Goal: Task Accomplishment & Management: Complete application form

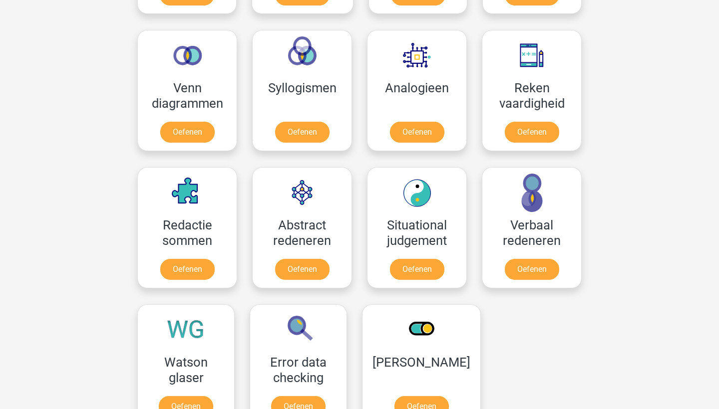
scroll to position [576, 0]
click at [537, 126] on link "Oefenen" at bounding box center [531, 134] width 57 height 22
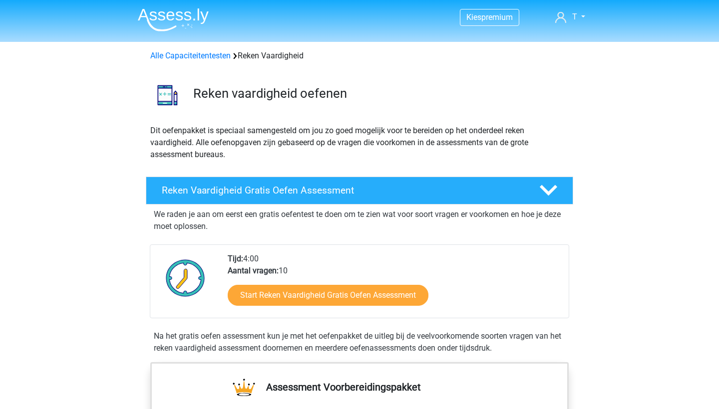
click at [355, 290] on link "Start Reken Vaardigheid Gratis Oefen Assessment" at bounding box center [328, 295] width 201 height 21
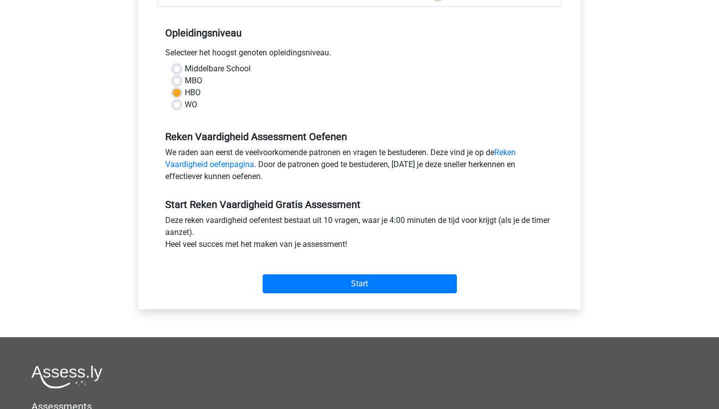
scroll to position [190, 0]
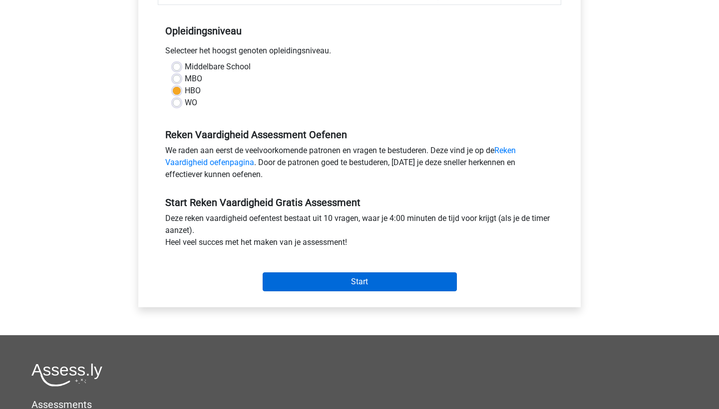
click at [323, 279] on input "Start" at bounding box center [360, 282] width 194 height 19
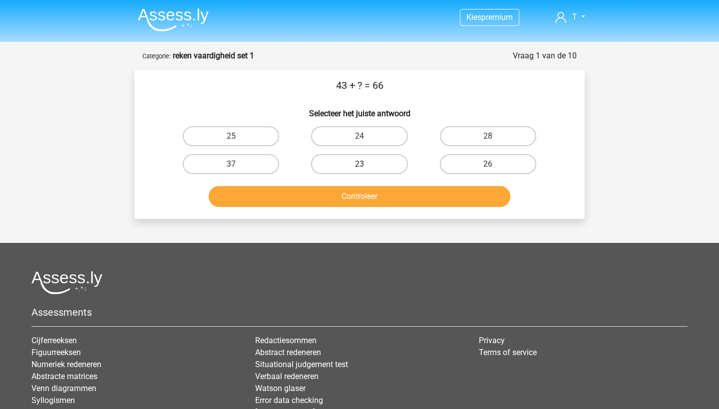
click at [367, 165] on label "23" at bounding box center [359, 164] width 96 height 20
click at [366, 165] on input "23" at bounding box center [363, 167] width 6 height 6
radio input "true"
click at [354, 203] on button "Controleer" at bounding box center [360, 196] width 302 height 21
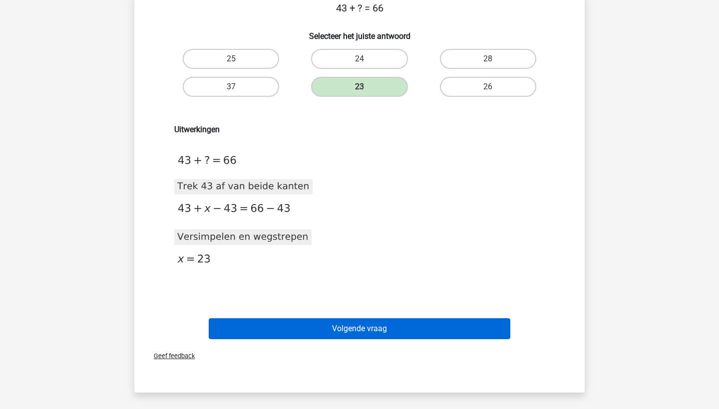
click at [310, 326] on button "Volgende vraag" at bounding box center [360, 329] width 302 height 21
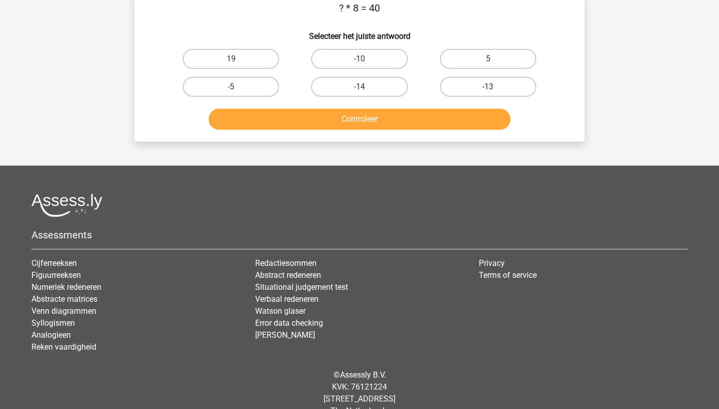
scroll to position [50, 0]
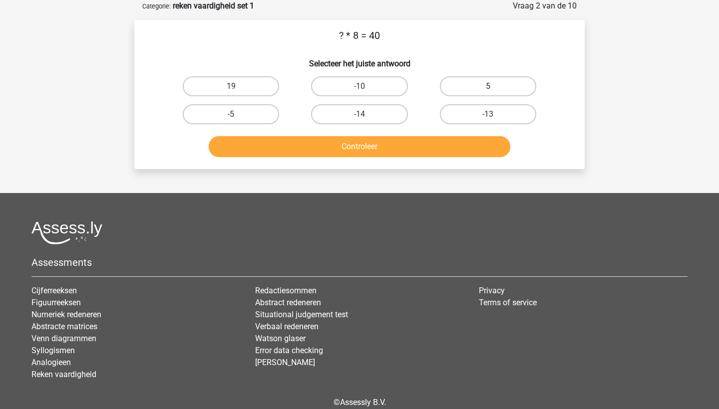
click at [468, 84] on label "5" at bounding box center [488, 86] width 96 height 20
click at [488, 86] on input "5" at bounding box center [491, 89] width 6 height 6
radio input "true"
click at [398, 142] on button "Controleer" at bounding box center [360, 146] width 302 height 21
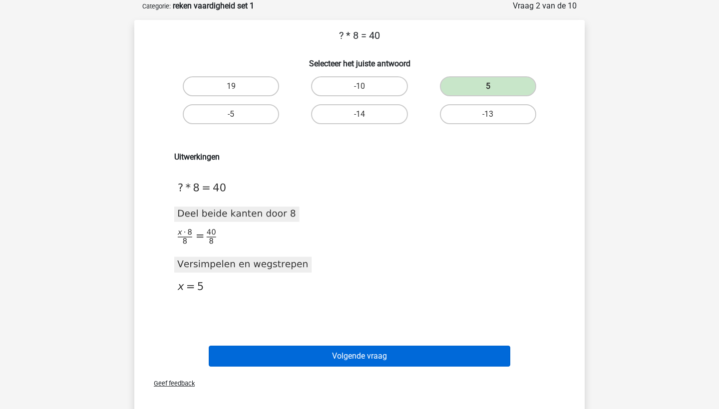
click at [316, 358] on button "Volgende vraag" at bounding box center [360, 356] width 302 height 21
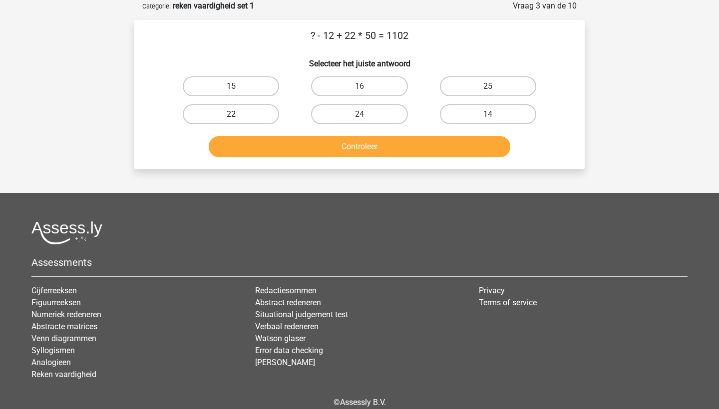
click at [246, 110] on label "22" at bounding box center [231, 114] width 96 height 20
click at [238, 114] on input "22" at bounding box center [234, 117] width 6 height 6
radio input "true"
click at [278, 144] on button "Controleer" at bounding box center [360, 146] width 302 height 21
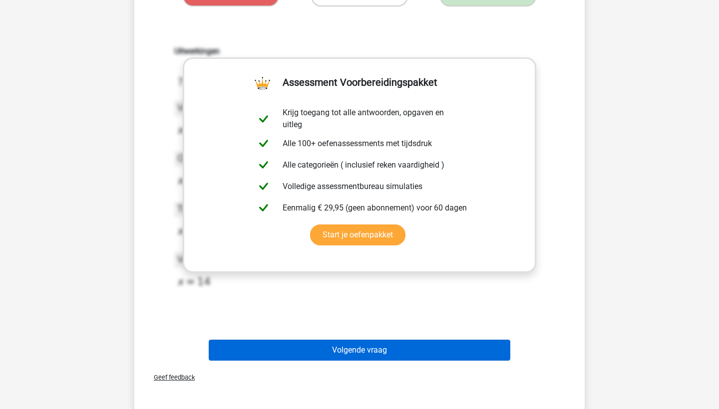
click at [352, 345] on button "Volgende vraag" at bounding box center [360, 350] width 302 height 21
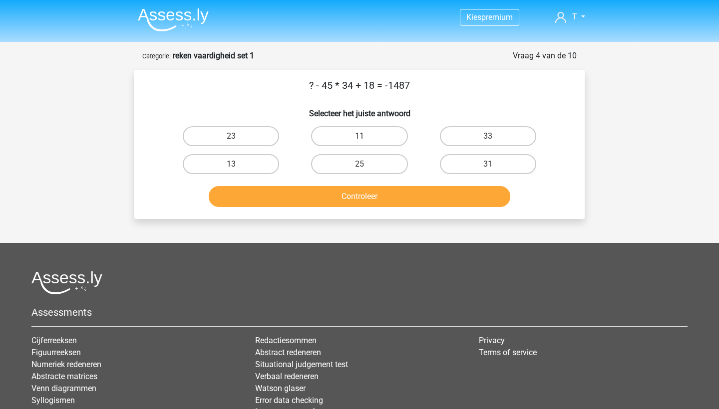
scroll to position [0, 0]
click at [262, 198] on button "Controleer" at bounding box center [360, 196] width 302 height 21
click at [485, 160] on label "31" at bounding box center [488, 164] width 96 height 20
click at [488, 164] on input "31" at bounding box center [491, 167] width 6 height 6
radio input "true"
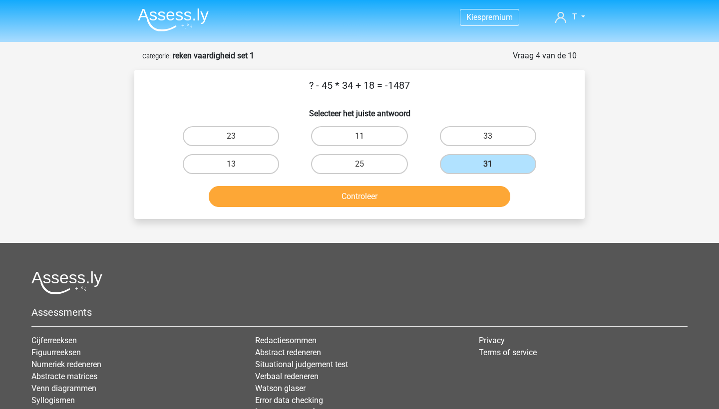
click at [442, 197] on button "Controleer" at bounding box center [360, 196] width 302 height 21
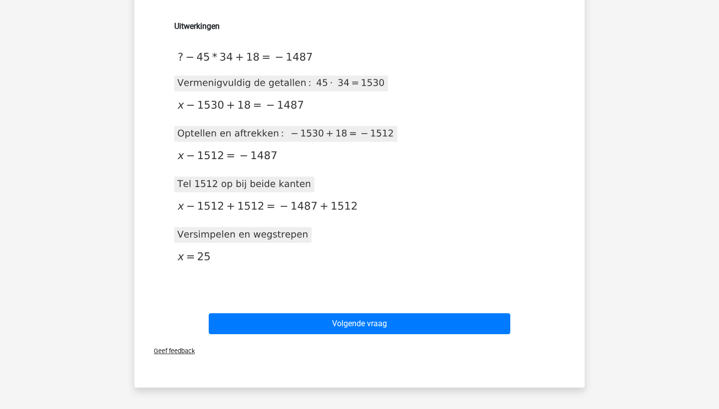
scroll to position [180, 0]
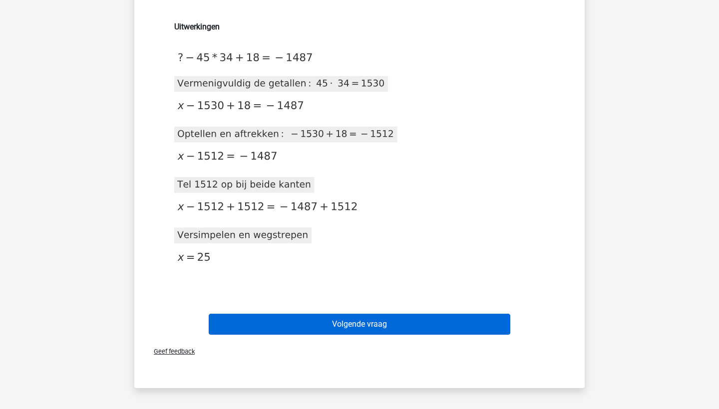
click at [314, 317] on button "Volgende vraag" at bounding box center [360, 324] width 302 height 21
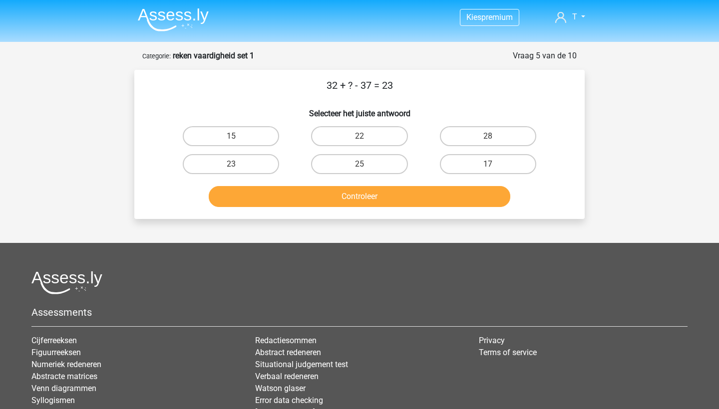
scroll to position [0, 0]
click at [520, 149] on div "28" at bounding box center [488, 136] width 128 height 28
click at [506, 139] on label "28" at bounding box center [488, 136] width 96 height 20
click at [494, 139] on input "28" at bounding box center [491, 139] width 6 height 6
radio input "true"
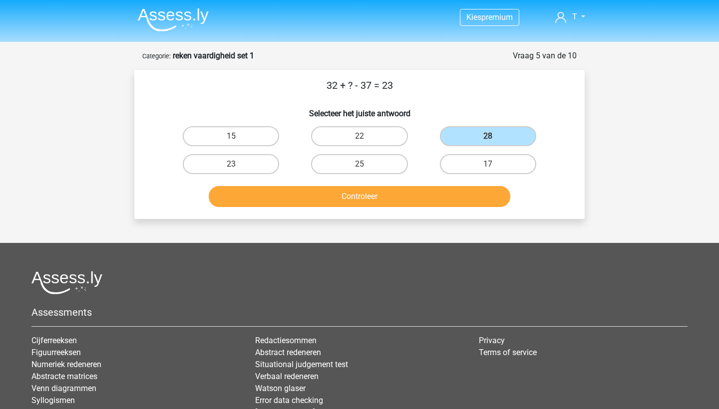
click at [351, 193] on button "Controleer" at bounding box center [360, 196] width 302 height 21
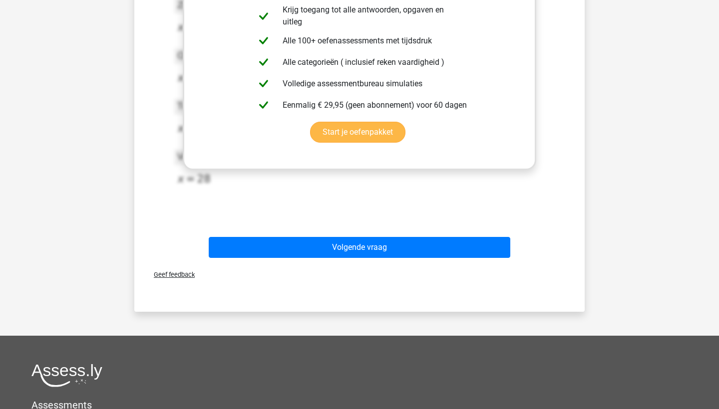
scroll to position [307, 0]
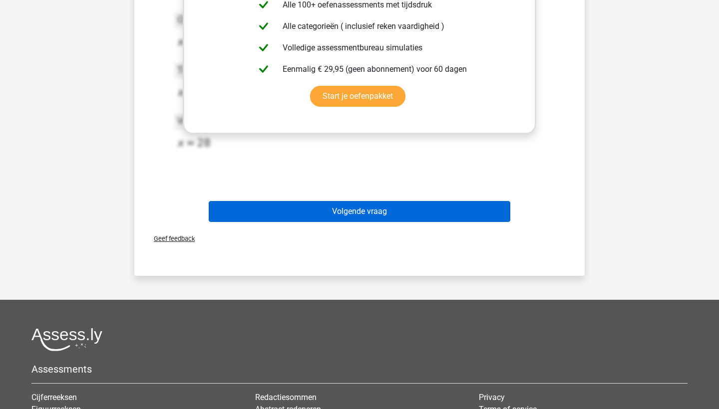
click at [357, 217] on button "Volgende vraag" at bounding box center [360, 211] width 302 height 21
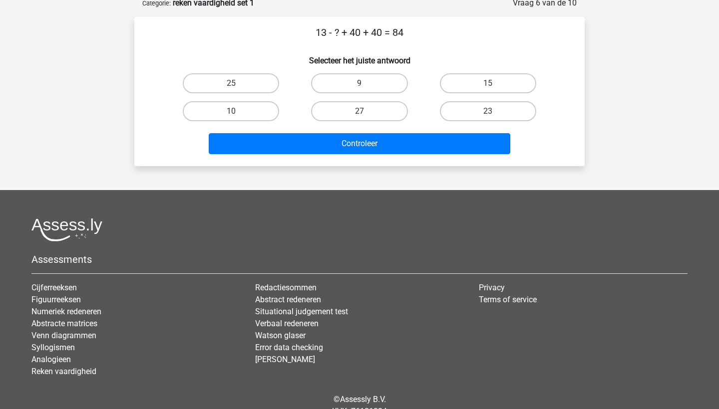
scroll to position [50, 0]
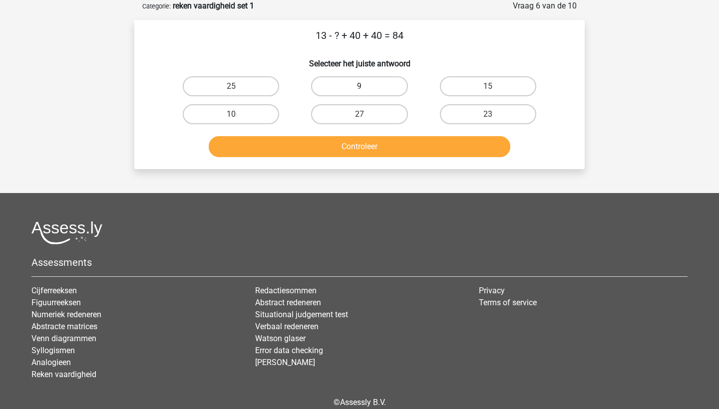
click at [362, 93] on label "9" at bounding box center [359, 86] width 96 height 20
click at [362, 93] on input "9" at bounding box center [363, 89] width 6 height 6
radio input "true"
click at [359, 155] on button "Controleer" at bounding box center [360, 146] width 302 height 21
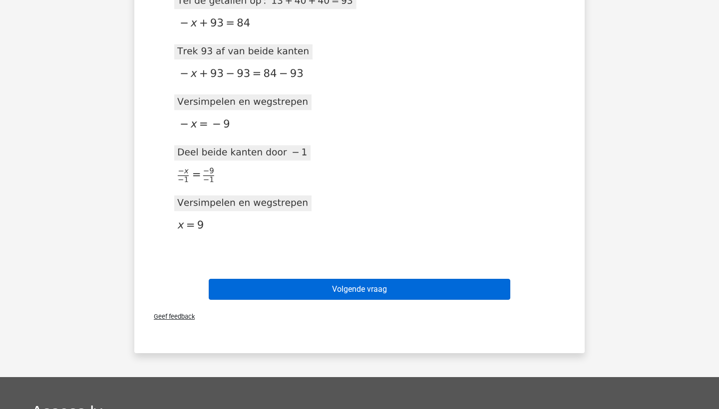
click at [321, 284] on button "Volgende vraag" at bounding box center [360, 289] width 302 height 21
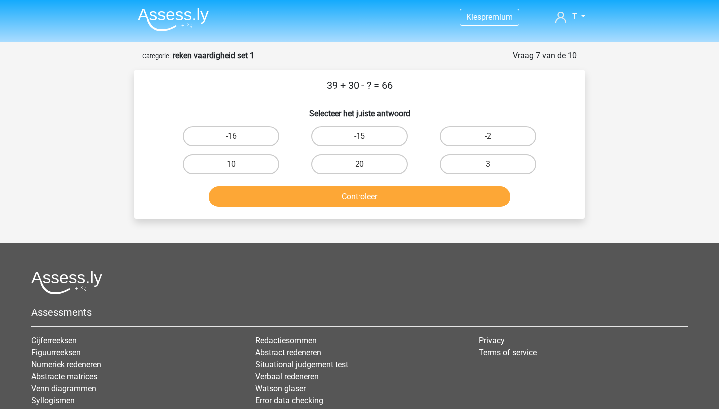
scroll to position [0, 0]
click at [508, 175] on div "3" at bounding box center [488, 164] width 128 height 28
click at [471, 168] on label "3" at bounding box center [488, 164] width 96 height 20
click at [488, 168] on input "3" at bounding box center [491, 167] width 6 height 6
radio input "true"
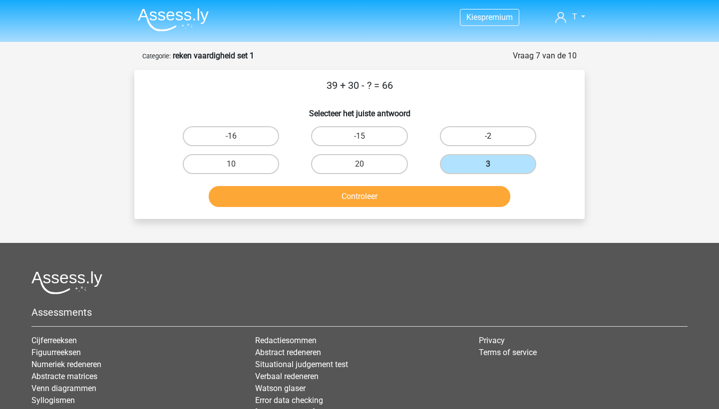
click at [481, 136] on label "-2" at bounding box center [488, 136] width 96 height 20
click at [488, 136] on input "-2" at bounding box center [491, 139] width 6 height 6
radio input "true"
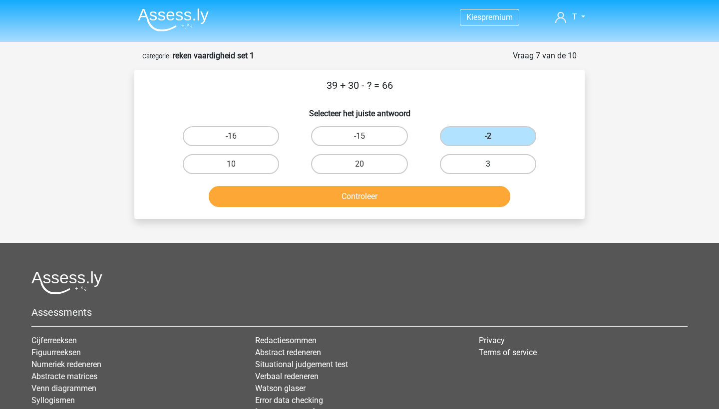
click at [462, 167] on label "3" at bounding box center [488, 164] width 96 height 20
click at [488, 167] on input "3" at bounding box center [491, 167] width 6 height 6
radio input "true"
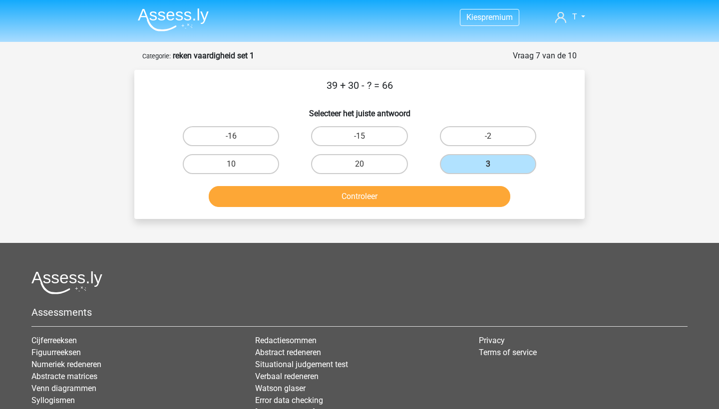
click at [405, 197] on button "Controleer" at bounding box center [360, 196] width 302 height 21
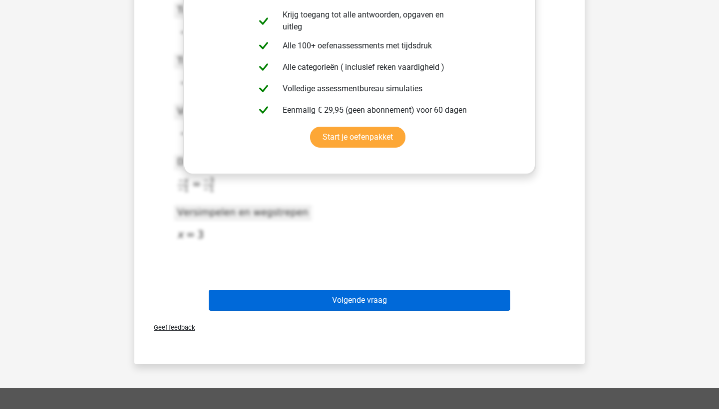
click at [367, 291] on button "Volgende vraag" at bounding box center [360, 300] width 302 height 21
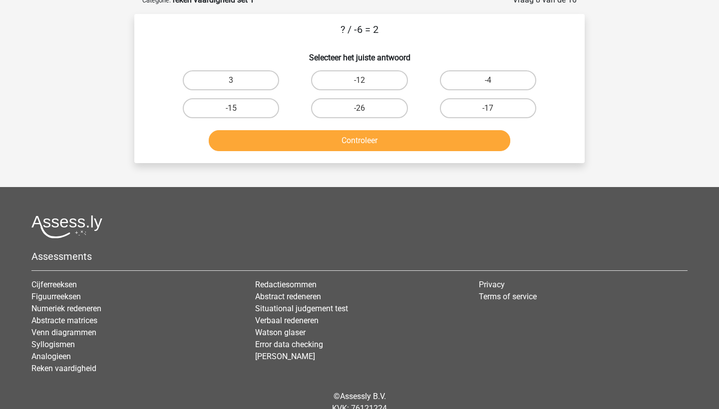
scroll to position [50, 0]
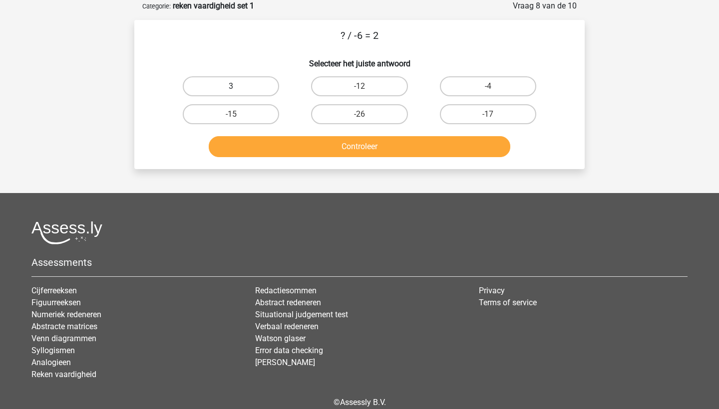
click at [269, 87] on label "3" at bounding box center [231, 86] width 96 height 20
click at [238, 87] on input "3" at bounding box center [234, 89] width 6 height 6
radio input "true"
click at [361, 86] on label "-12" at bounding box center [359, 86] width 96 height 20
click at [361, 86] on input "-12" at bounding box center [363, 89] width 6 height 6
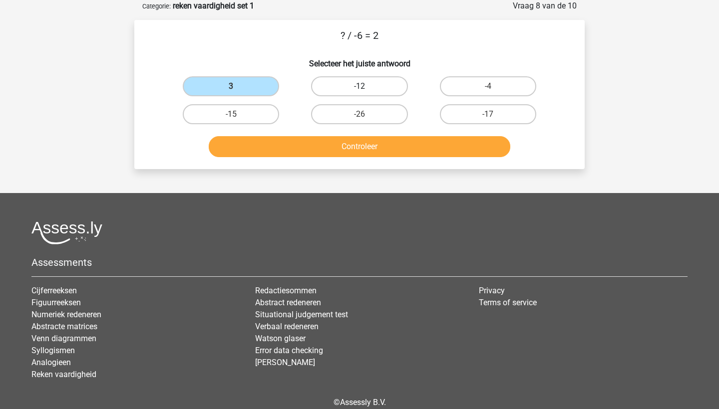
radio input "true"
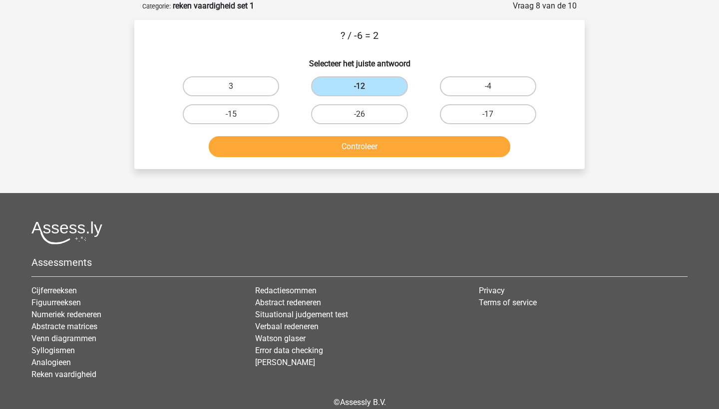
click at [381, 154] on button "Controleer" at bounding box center [360, 146] width 302 height 21
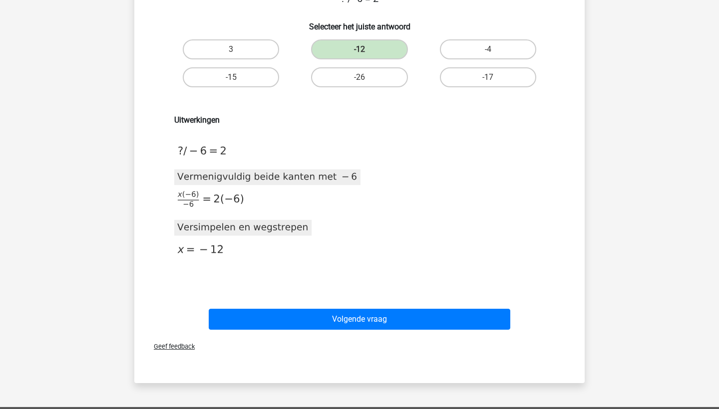
scroll to position [113, 0]
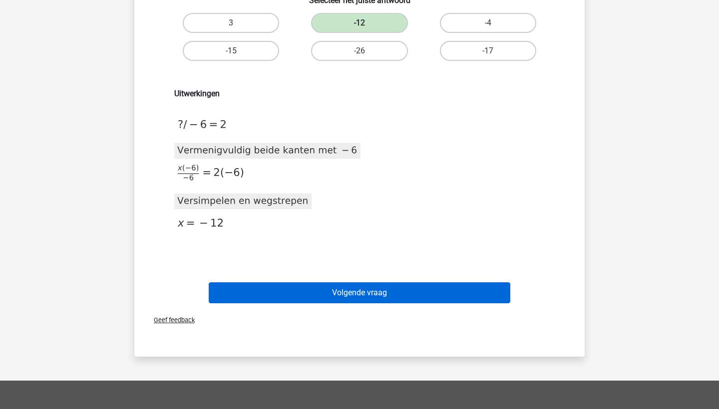
click at [362, 286] on button "Volgende vraag" at bounding box center [360, 293] width 302 height 21
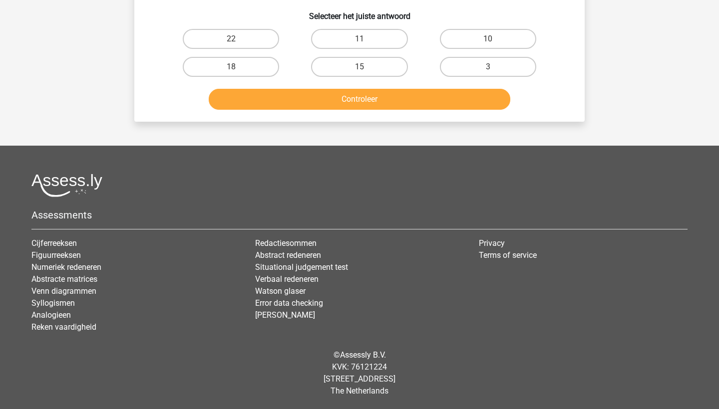
scroll to position [50, 0]
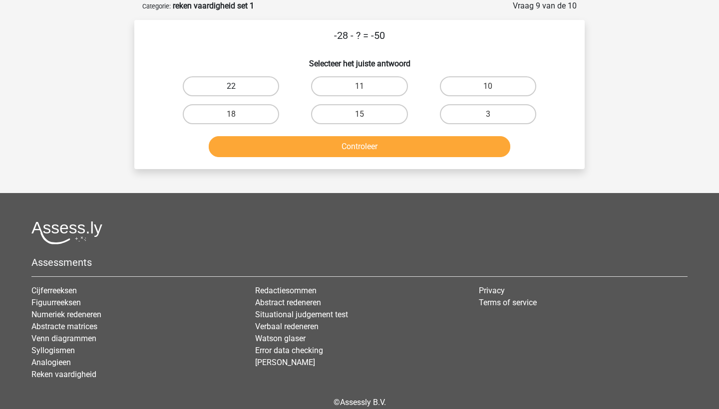
click at [222, 82] on label "22" at bounding box center [231, 86] width 96 height 20
click at [231, 86] on input "22" at bounding box center [234, 89] width 6 height 6
radio input "true"
click at [292, 146] on button "Controleer" at bounding box center [360, 146] width 302 height 21
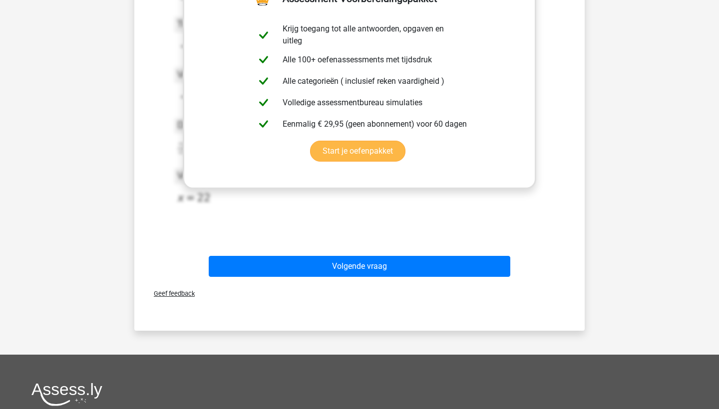
scroll to position [319, 0]
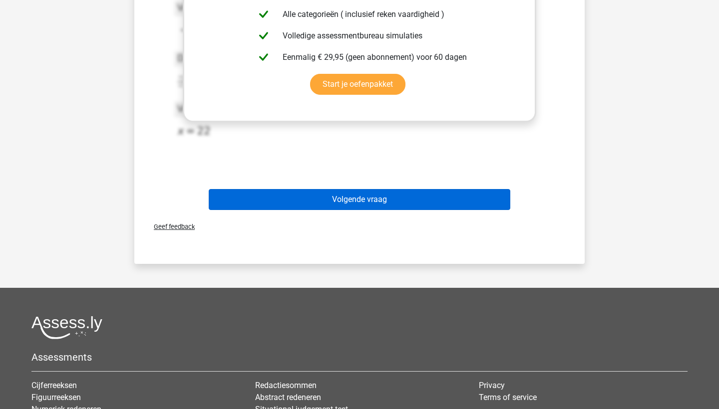
click at [368, 192] on button "Volgende vraag" at bounding box center [360, 199] width 302 height 21
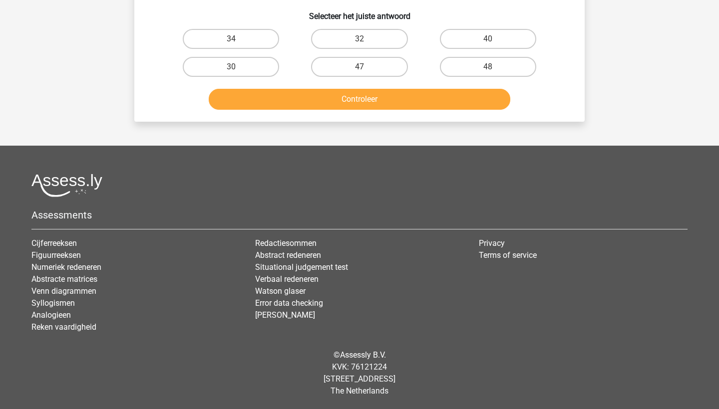
scroll to position [50, 0]
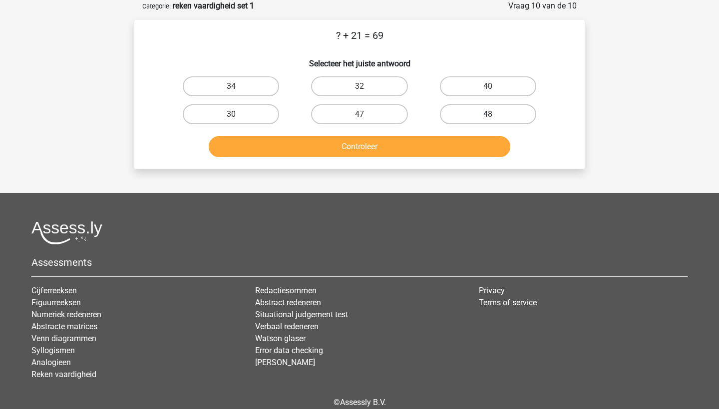
click at [458, 113] on label "48" at bounding box center [488, 114] width 96 height 20
click at [488, 114] on input "48" at bounding box center [491, 117] width 6 height 6
radio input "true"
click at [428, 150] on button "Controleer" at bounding box center [360, 146] width 302 height 21
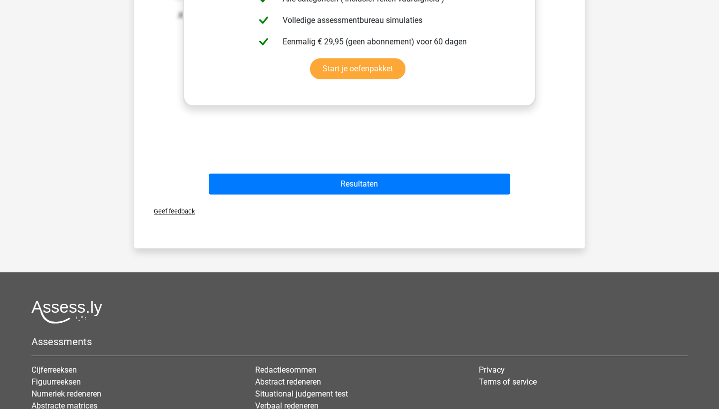
scroll to position [439, 0]
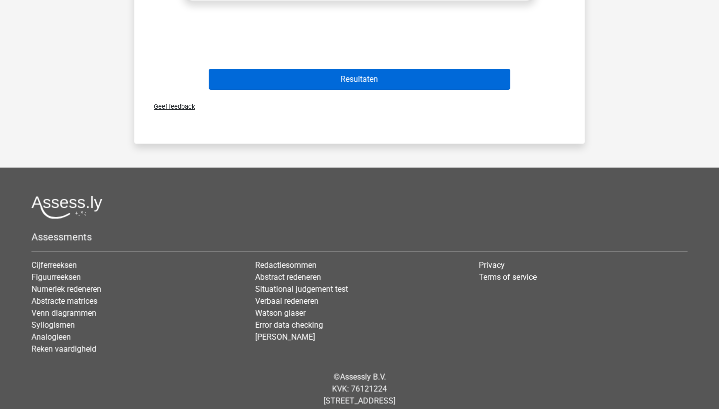
click at [362, 87] on button "Resultaten" at bounding box center [360, 79] width 302 height 21
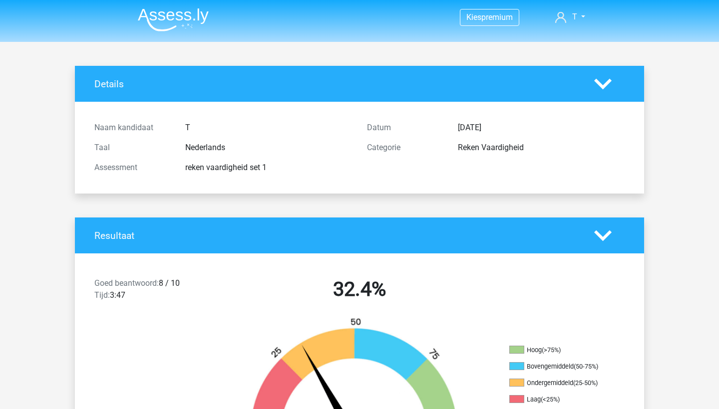
click at [154, 20] on img at bounding box center [173, 19] width 71 height 23
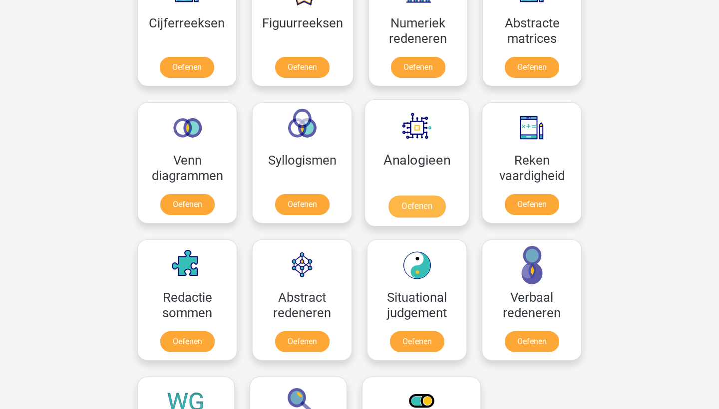
scroll to position [529, 0]
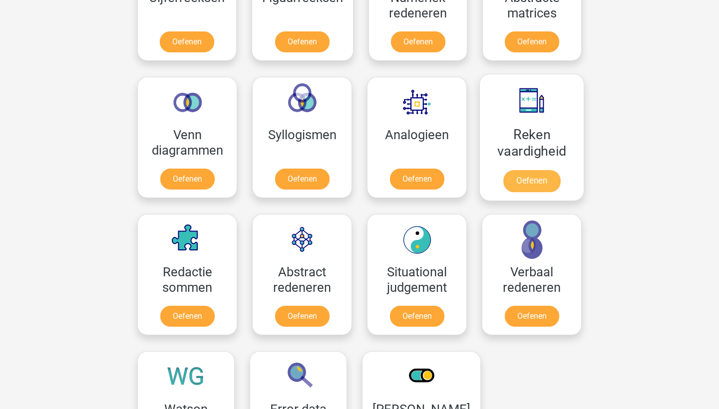
click at [509, 170] on link "Oefenen" at bounding box center [531, 181] width 57 height 22
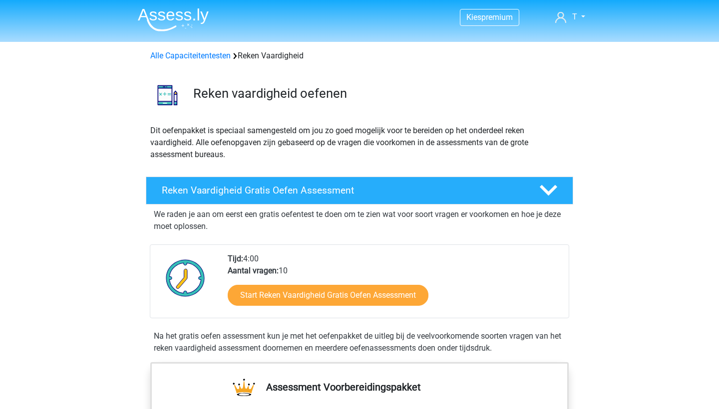
click at [362, 276] on div "Tijd: 4:00 Aantal vragen: 10 Start Reken Vaardigheid Gratis Oefen Assessment" at bounding box center [394, 285] width 348 height 65
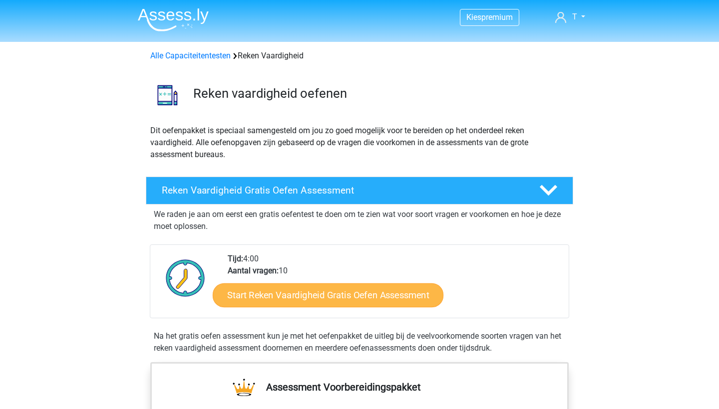
click at [360, 288] on link "Start Reken Vaardigheid Gratis Oefen Assessment" at bounding box center [328, 295] width 231 height 24
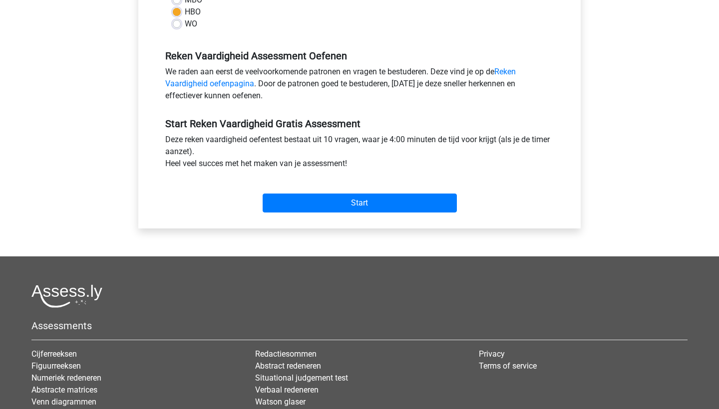
scroll to position [283, 0]
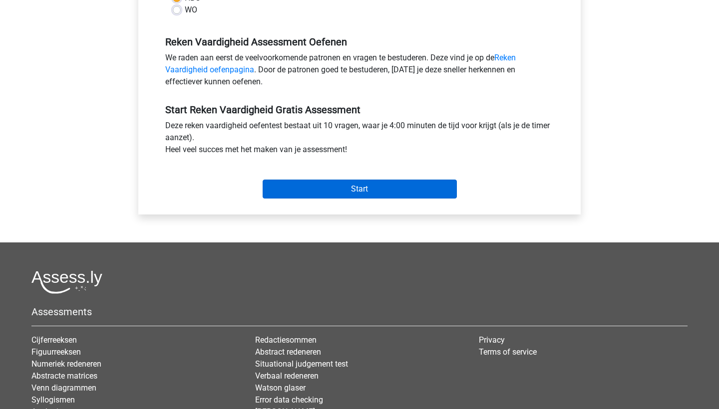
click at [327, 191] on input "Start" at bounding box center [360, 189] width 194 height 19
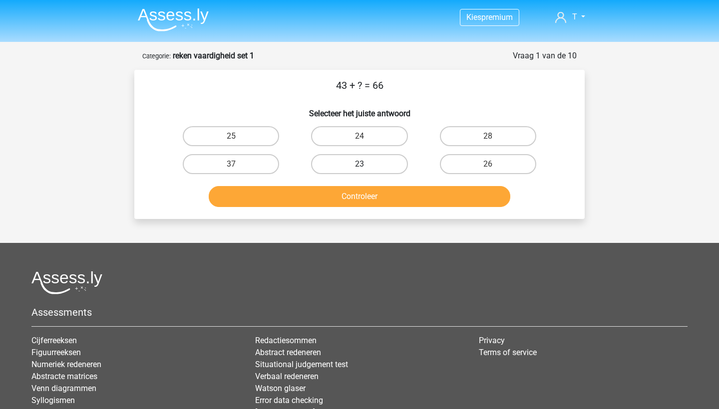
click at [372, 163] on label "23" at bounding box center [359, 164] width 96 height 20
click at [366, 164] on input "23" at bounding box center [363, 167] width 6 height 6
radio input "true"
click at [371, 191] on button "Controleer" at bounding box center [360, 196] width 302 height 21
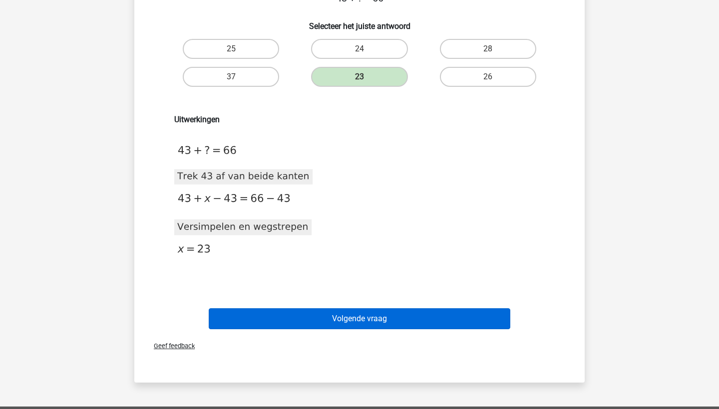
click at [338, 315] on button "Volgende vraag" at bounding box center [360, 319] width 302 height 21
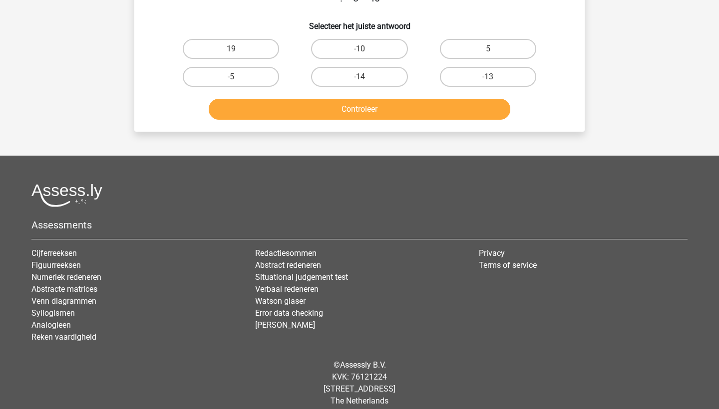
scroll to position [50, 0]
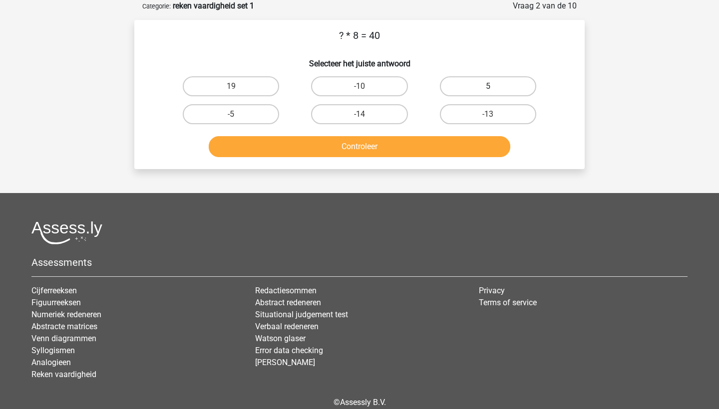
click at [461, 86] on label "5" at bounding box center [488, 86] width 96 height 20
click at [488, 86] on input "5" at bounding box center [491, 89] width 6 height 6
radio input "true"
click at [402, 149] on button "Controleer" at bounding box center [360, 146] width 302 height 21
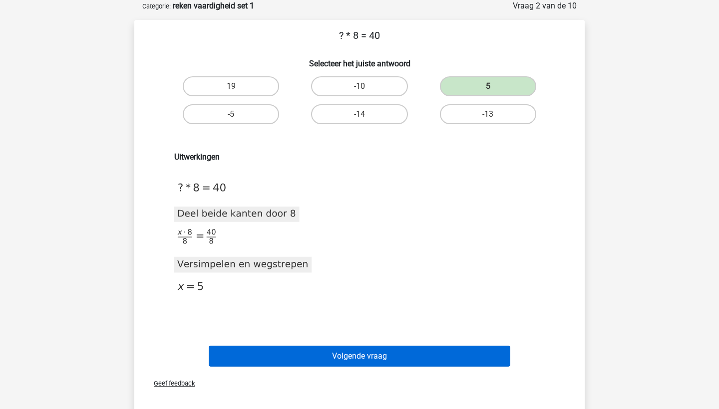
click at [356, 355] on button "Volgende vraag" at bounding box center [360, 356] width 302 height 21
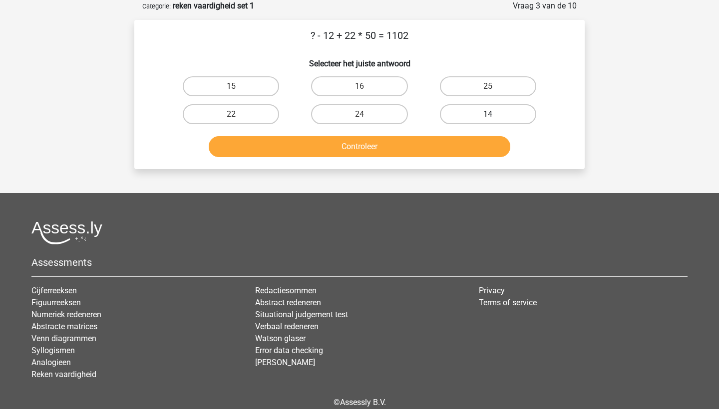
click at [488, 111] on label "14" at bounding box center [488, 114] width 96 height 20
click at [488, 114] on input "14" at bounding box center [491, 117] width 6 height 6
radio input "true"
click at [472, 143] on button "Controleer" at bounding box center [360, 146] width 302 height 21
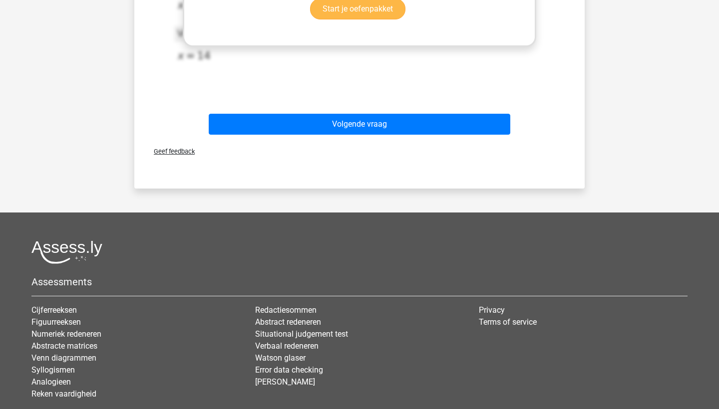
scroll to position [444, 0]
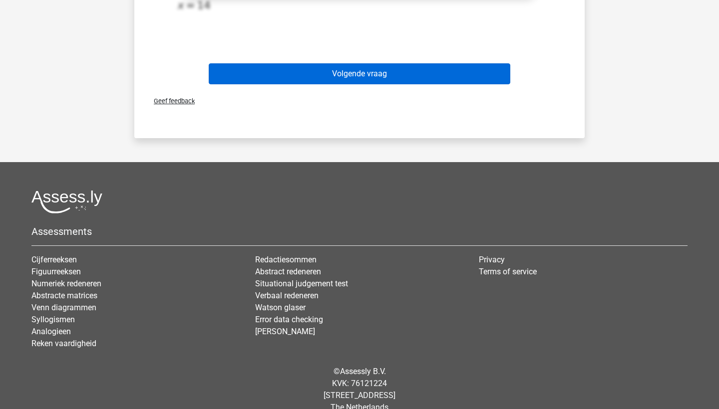
click at [316, 75] on button "Volgende vraag" at bounding box center [360, 73] width 302 height 21
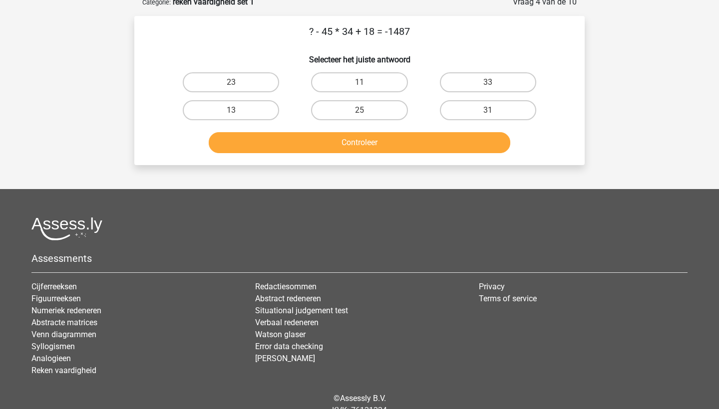
scroll to position [50, 0]
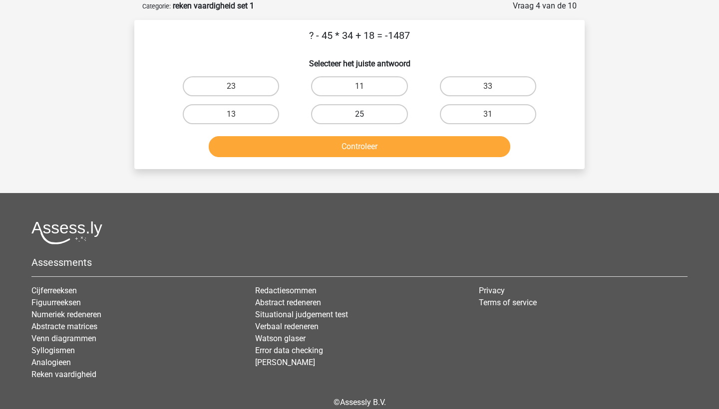
click at [356, 105] on label "25" at bounding box center [359, 114] width 96 height 20
click at [360, 114] on input "25" at bounding box center [363, 117] width 6 height 6
radio input "true"
click at [361, 147] on button "Controleer" at bounding box center [360, 146] width 302 height 21
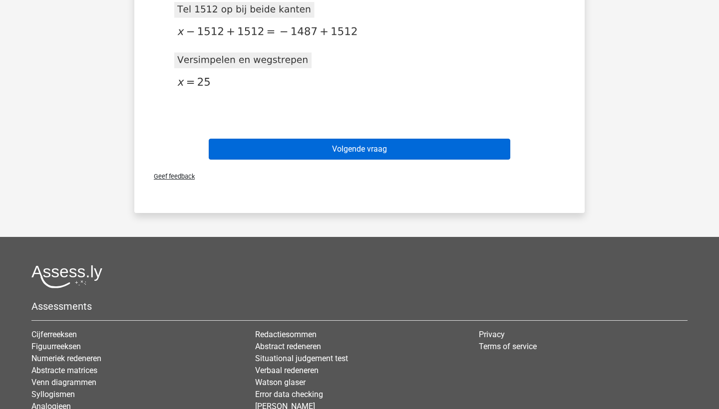
click at [310, 148] on button "Volgende vraag" at bounding box center [360, 149] width 302 height 21
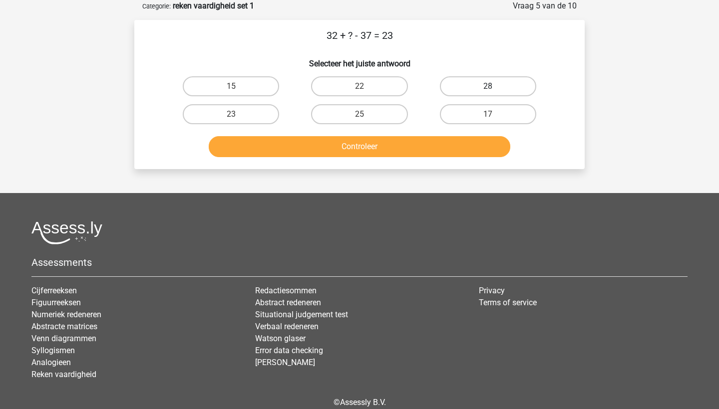
click at [475, 82] on label "28" at bounding box center [488, 86] width 96 height 20
click at [488, 86] on input "28" at bounding box center [491, 89] width 6 height 6
radio input "true"
click at [377, 148] on button "Controleer" at bounding box center [360, 146] width 302 height 21
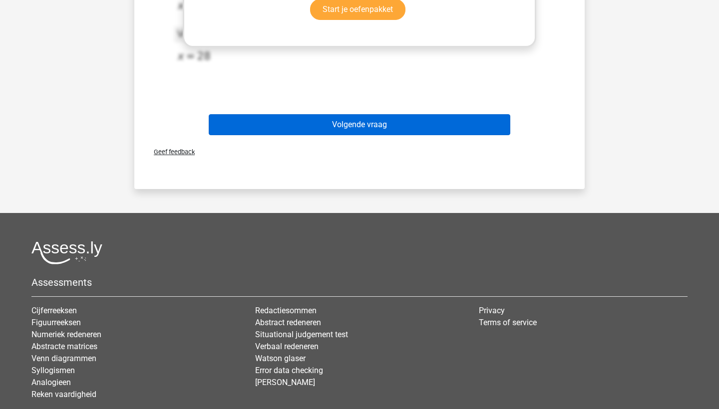
click at [353, 120] on button "Volgende vraag" at bounding box center [360, 124] width 302 height 21
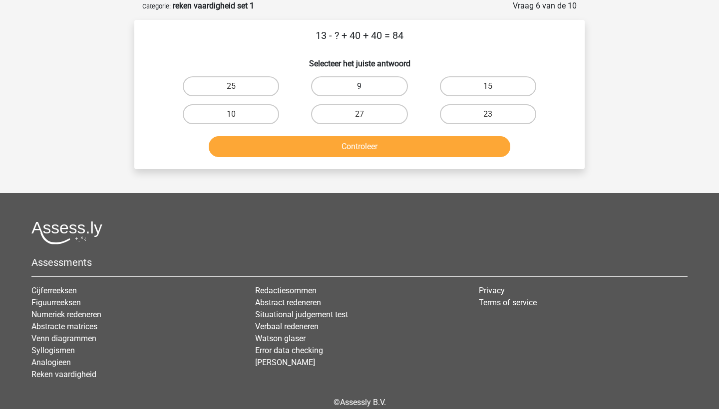
click at [360, 79] on label "9" at bounding box center [359, 86] width 96 height 20
click at [360, 86] on input "9" at bounding box center [363, 89] width 6 height 6
radio input "true"
click at [378, 147] on button "Controleer" at bounding box center [360, 146] width 302 height 21
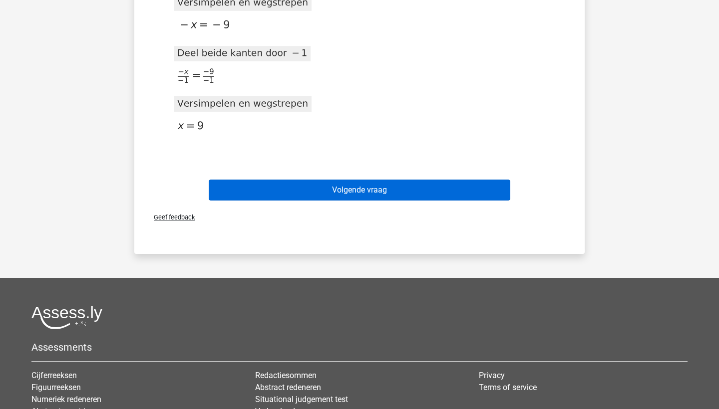
click at [346, 186] on button "Volgende vraag" at bounding box center [360, 190] width 302 height 21
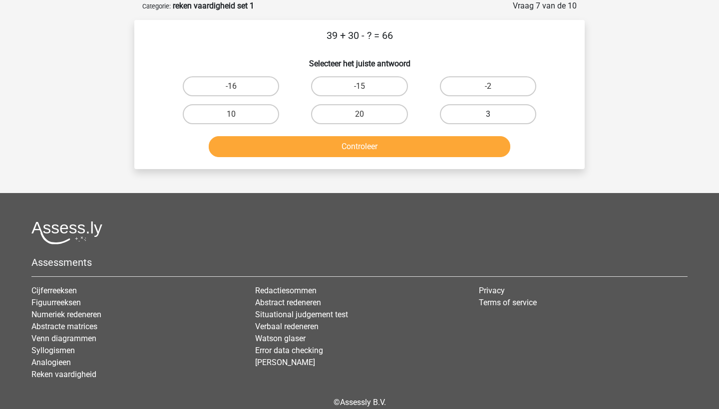
click at [475, 117] on label "3" at bounding box center [488, 114] width 96 height 20
click at [488, 117] on input "3" at bounding box center [491, 117] width 6 height 6
radio input "true"
click at [447, 142] on button "Controleer" at bounding box center [360, 146] width 302 height 21
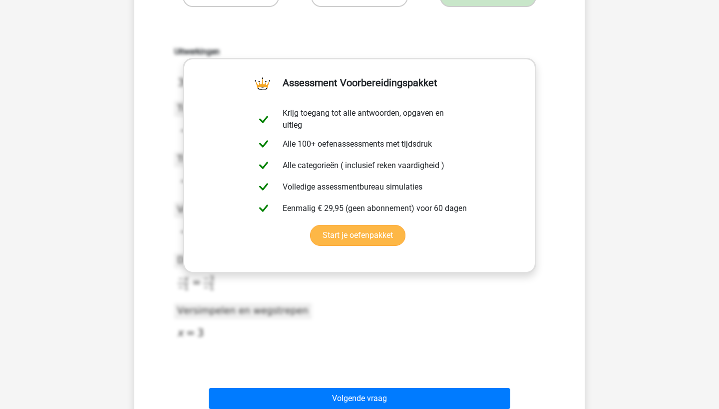
scroll to position [420, 0]
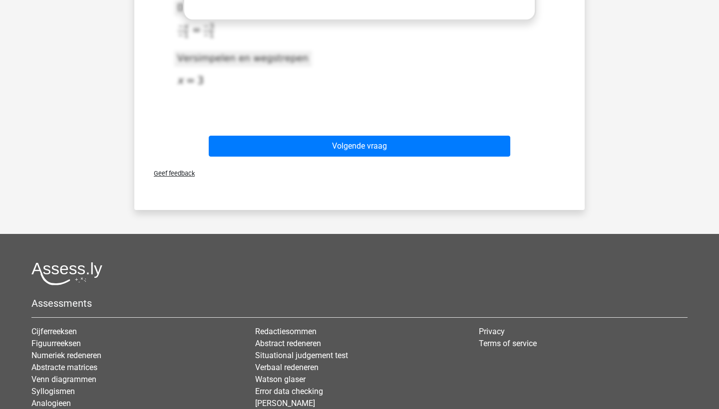
click at [350, 132] on div "Volgende vraag" at bounding box center [359, 144] width 418 height 33
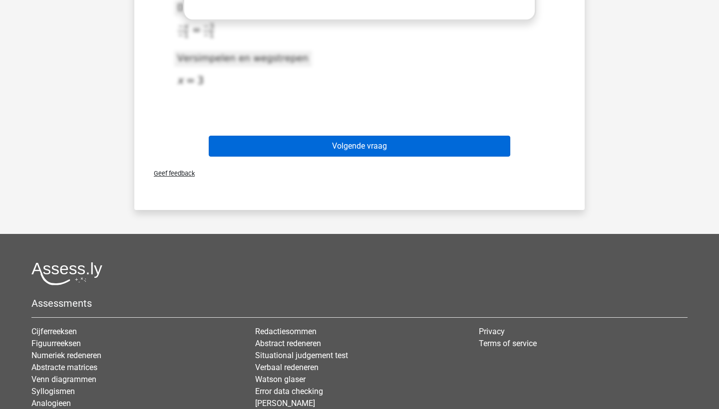
click at [351, 143] on button "Volgende vraag" at bounding box center [360, 146] width 302 height 21
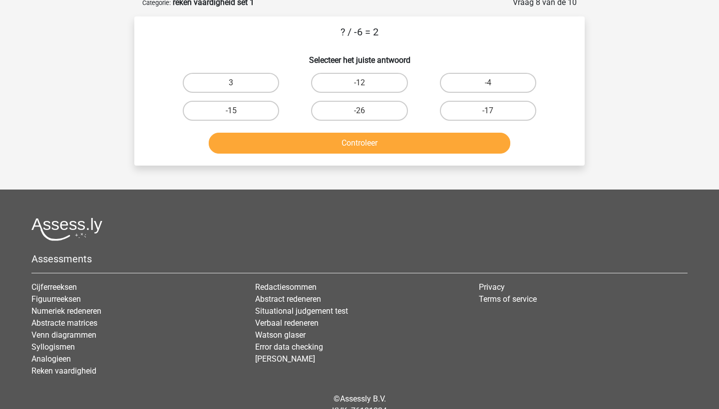
scroll to position [50, 0]
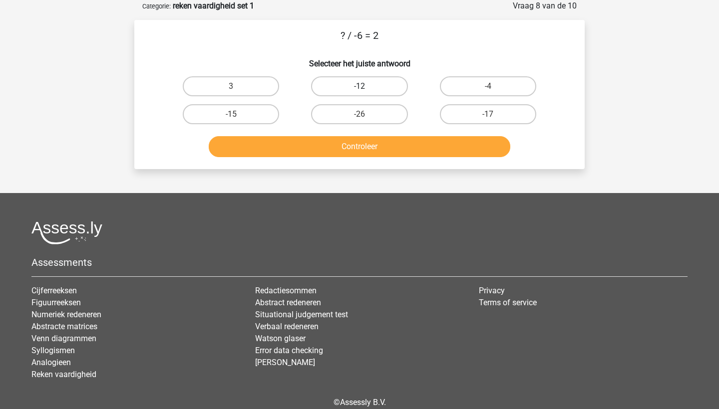
click at [355, 79] on label "-12" at bounding box center [359, 86] width 96 height 20
click at [360, 86] on input "-12" at bounding box center [363, 89] width 6 height 6
radio input "true"
click at [367, 142] on button "Controleer" at bounding box center [360, 146] width 302 height 21
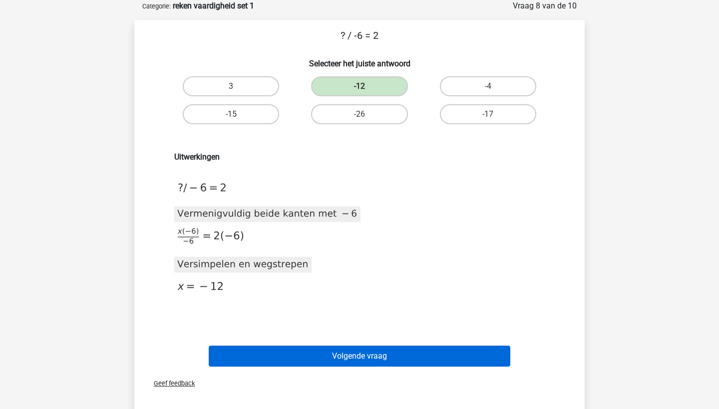
click at [391, 358] on button "Volgende vraag" at bounding box center [360, 356] width 302 height 21
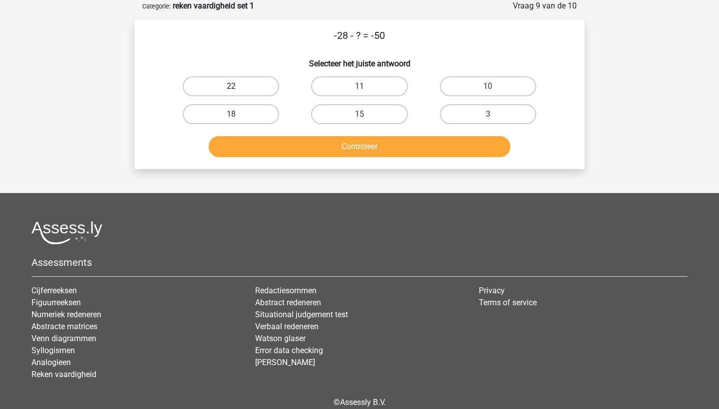
click at [261, 89] on label "22" at bounding box center [231, 86] width 96 height 20
click at [238, 89] on input "22" at bounding box center [234, 89] width 6 height 6
radio input "true"
click at [317, 146] on button "Controleer" at bounding box center [360, 146] width 302 height 21
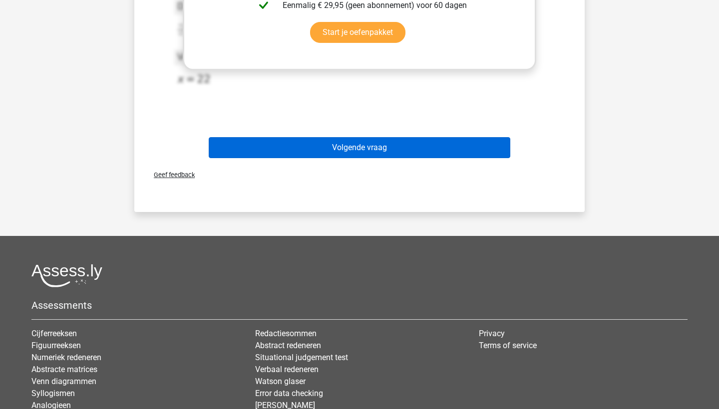
click at [343, 140] on button "Volgende vraag" at bounding box center [360, 147] width 302 height 21
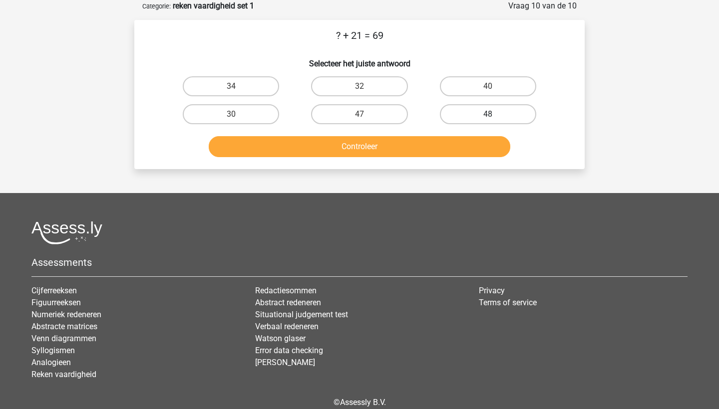
click at [454, 116] on label "48" at bounding box center [488, 114] width 96 height 20
click at [488, 116] on input "48" at bounding box center [491, 117] width 6 height 6
radio input "true"
click at [429, 152] on button "Controleer" at bounding box center [360, 146] width 302 height 21
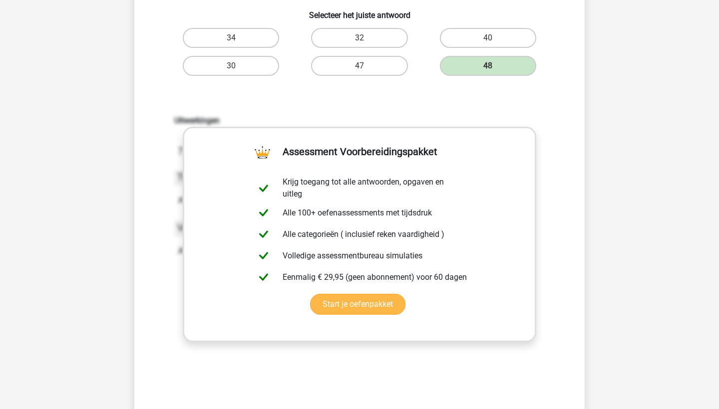
scroll to position [338, 0]
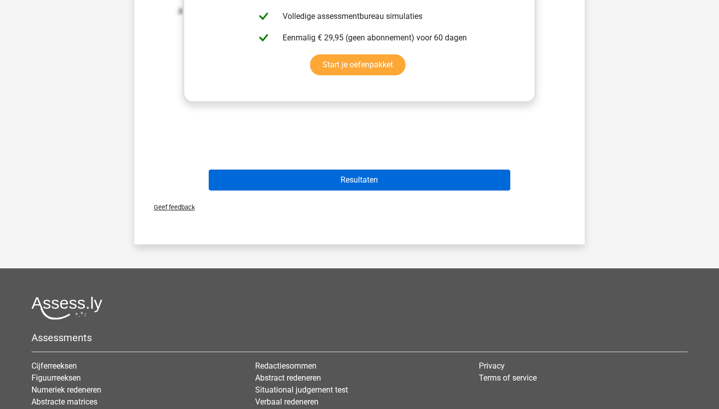
click at [386, 178] on button "Resultaten" at bounding box center [360, 180] width 302 height 21
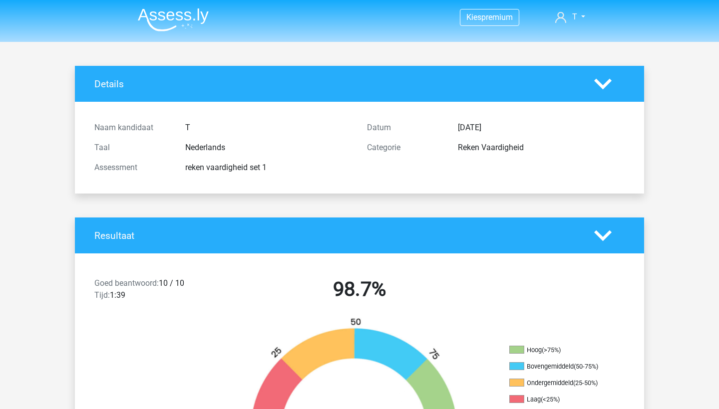
click at [167, 12] on img at bounding box center [173, 19] width 71 height 23
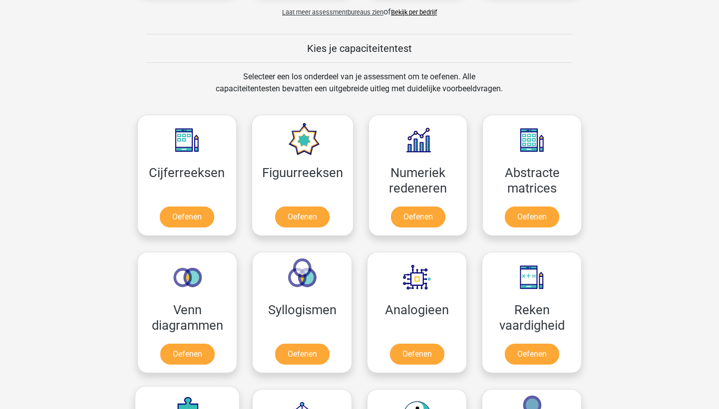
scroll to position [320, 0]
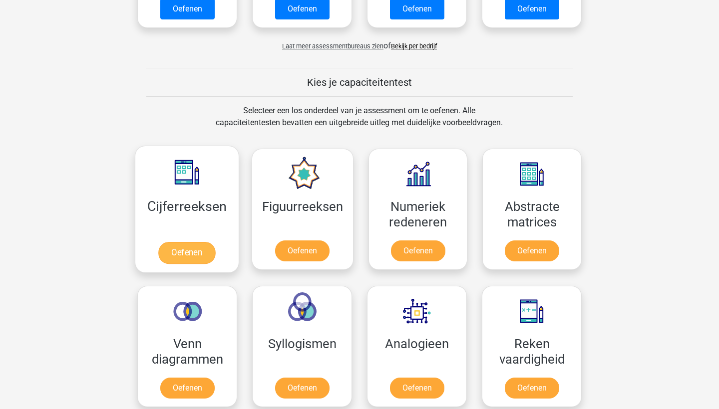
click at [185, 242] on link "Oefenen" at bounding box center [186, 253] width 57 height 22
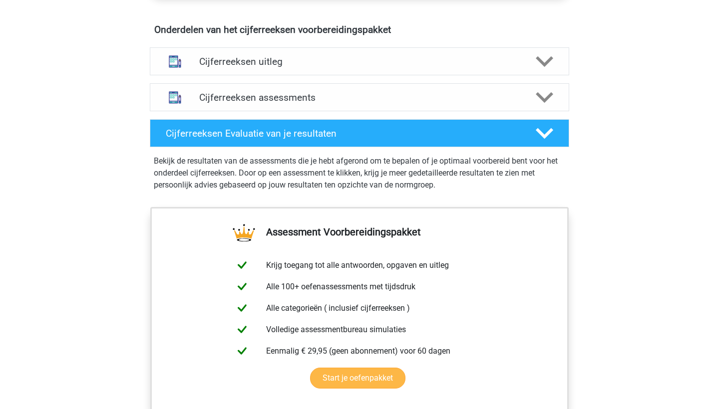
scroll to position [521, 0]
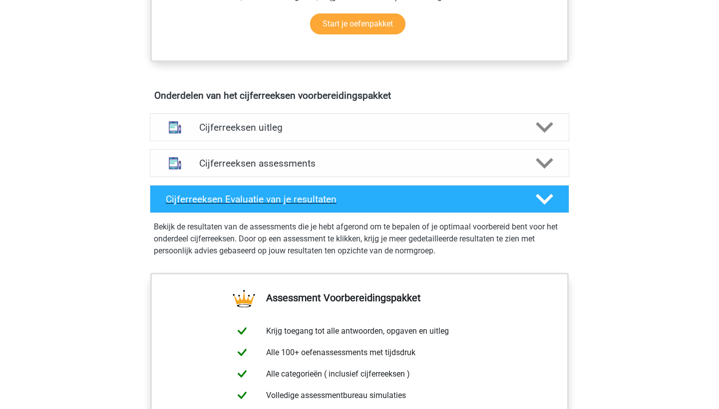
click at [526, 204] on div "Cijferreeksen Evaluatie van je resultaten" at bounding box center [359, 199] width 419 height 28
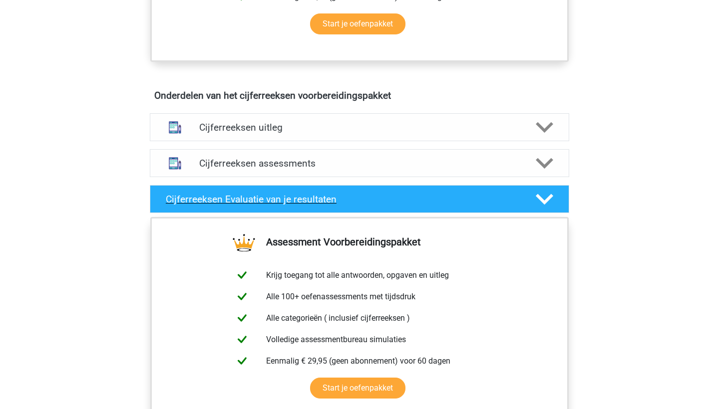
click at [526, 204] on div "Cijferreeksen Evaluatie van je resultaten" at bounding box center [359, 199] width 419 height 28
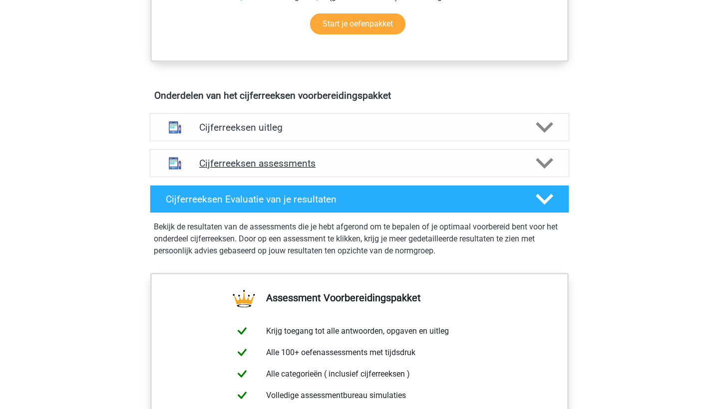
click at [506, 169] on h4 "Cijferreeksen assessments" at bounding box center [359, 163] width 321 height 11
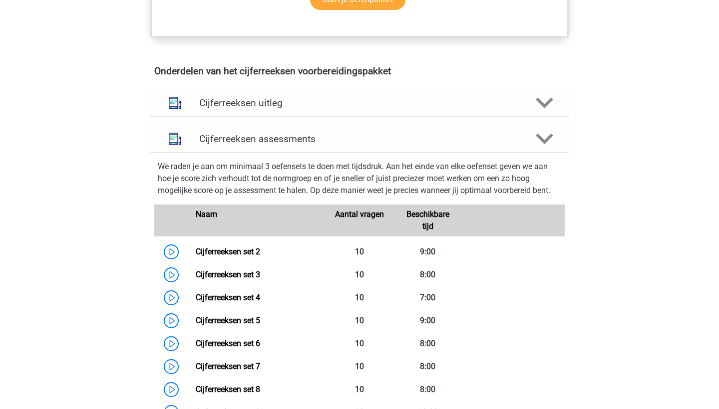
scroll to position [546, 0]
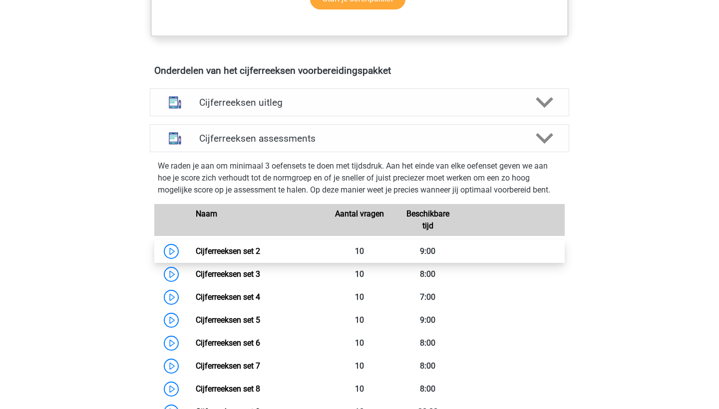
click at [225, 256] on link "Cijferreeksen set 2" at bounding box center [228, 251] width 64 height 9
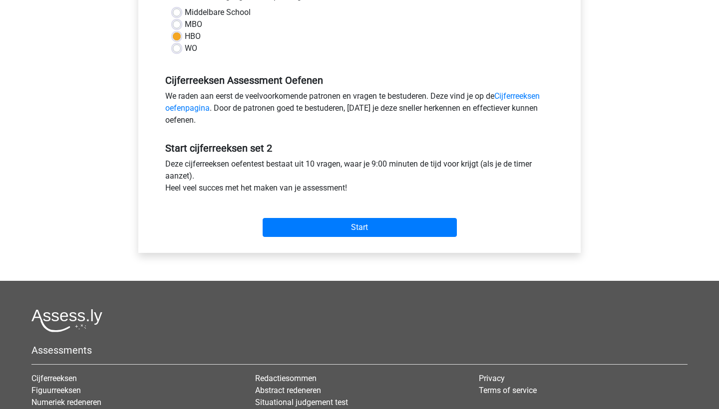
scroll to position [256, 0]
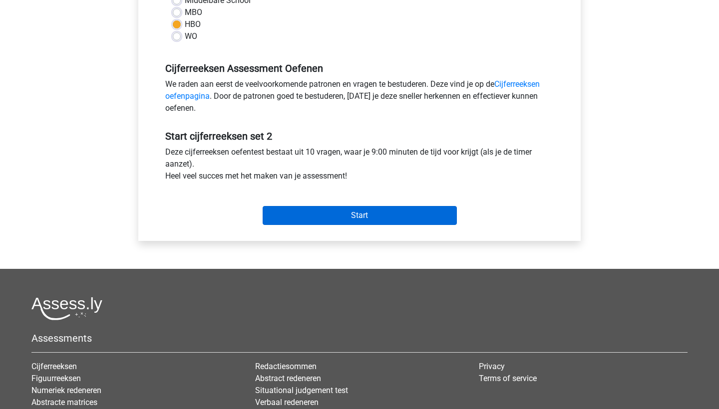
click at [305, 212] on input "Start" at bounding box center [360, 215] width 194 height 19
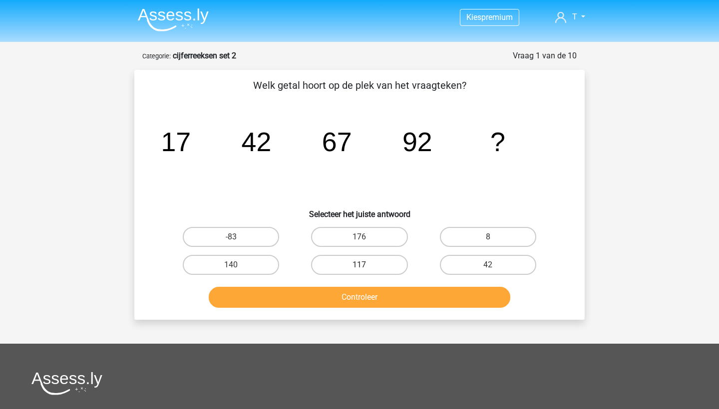
click at [326, 261] on label "117" at bounding box center [359, 265] width 96 height 20
click at [360, 265] on input "117" at bounding box center [363, 268] width 6 height 6
radio input "true"
click at [326, 295] on button "Controleer" at bounding box center [360, 297] width 302 height 21
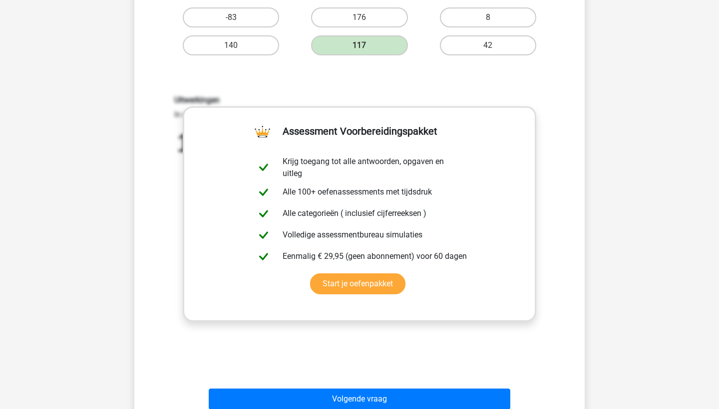
scroll to position [249, 0]
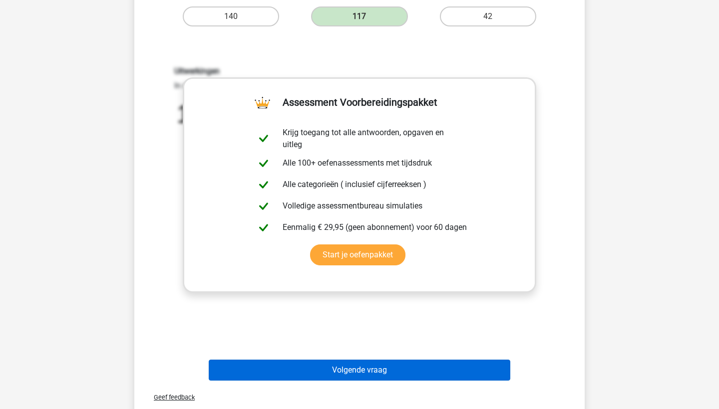
click at [348, 369] on button "Volgende vraag" at bounding box center [360, 370] width 302 height 21
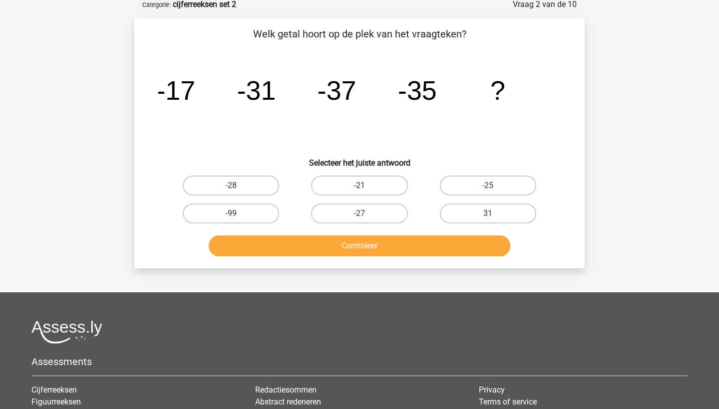
scroll to position [50, 0]
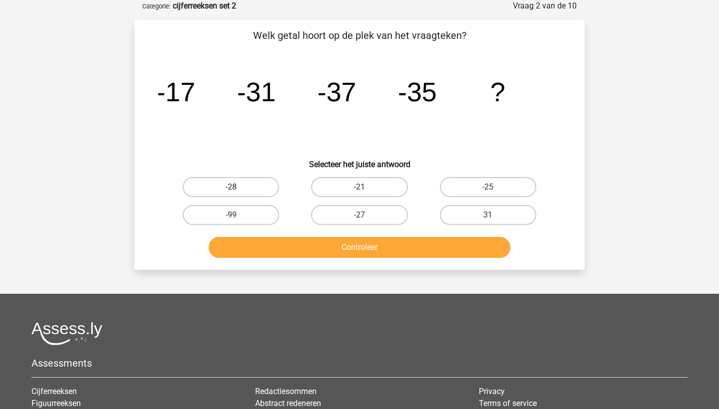
click at [264, 181] on label "-28" at bounding box center [231, 187] width 96 height 20
click at [238, 187] on input "-28" at bounding box center [234, 190] width 6 height 6
radio input "true"
click at [268, 255] on button "Controleer" at bounding box center [360, 247] width 302 height 21
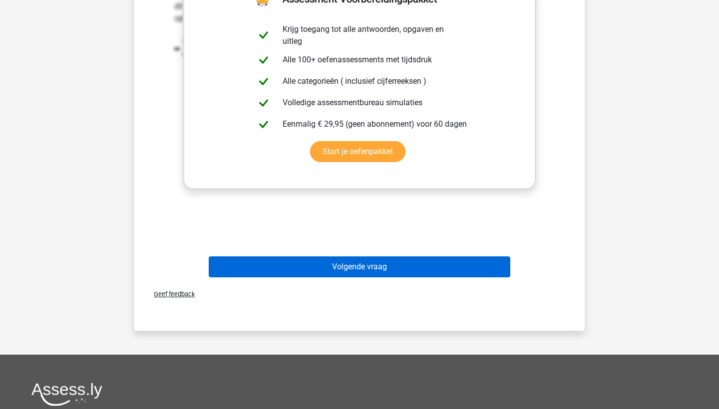
click at [344, 270] on button "Volgende vraag" at bounding box center [360, 267] width 302 height 21
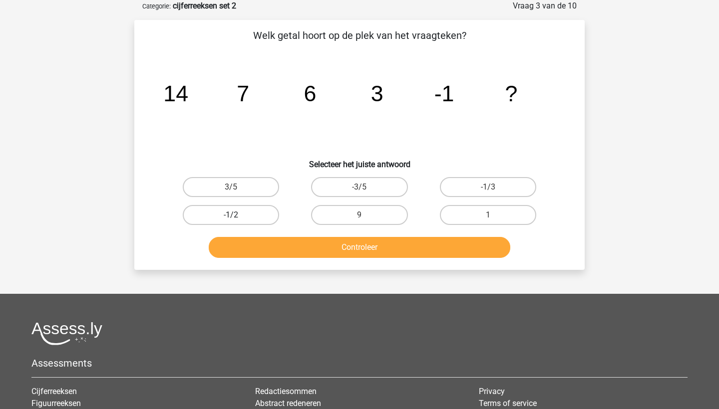
click at [220, 208] on label "-1/2" at bounding box center [231, 215] width 96 height 20
click at [231, 215] on input "-1/2" at bounding box center [234, 218] width 6 height 6
radio input "true"
click at [252, 239] on button "Controleer" at bounding box center [360, 247] width 302 height 21
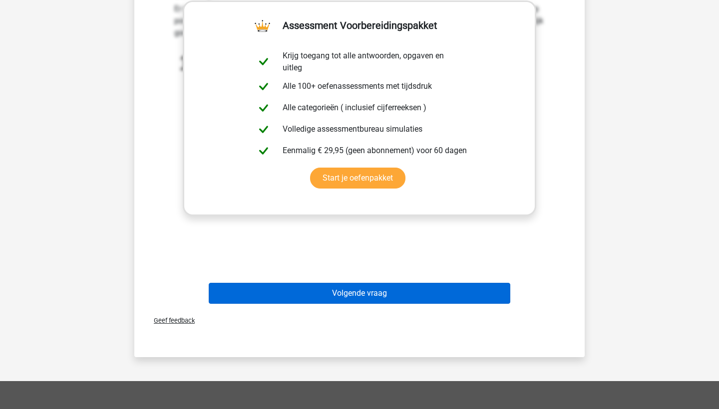
click at [330, 286] on button "Volgende vraag" at bounding box center [360, 293] width 302 height 21
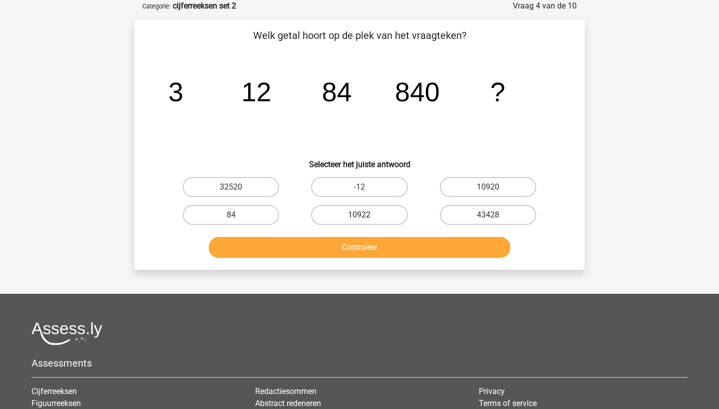
click at [366, 218] on label "10922" at bounding box center [359, 215] width 96 height 20
click at [366, 218] on input "10922" at bounding box center [363, 218] width 6 height 6
radio input "true"
click at [373, 242] on button "Controleer" at bounding box center [360, 247] width 302 height 21
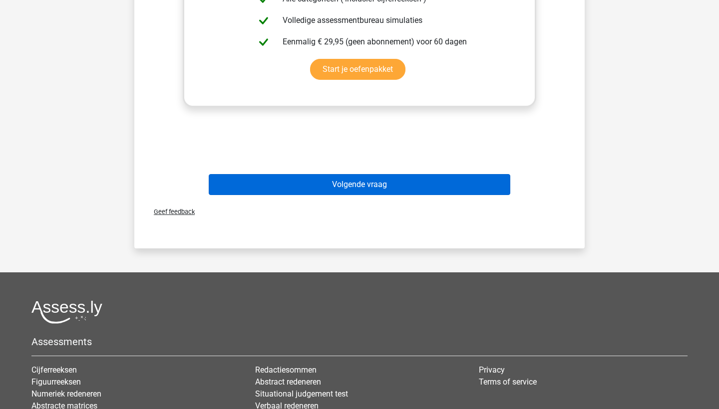
click at [372, 188] on button "Volgende vraag" at bounding box center [360, 184] width 302 height 21
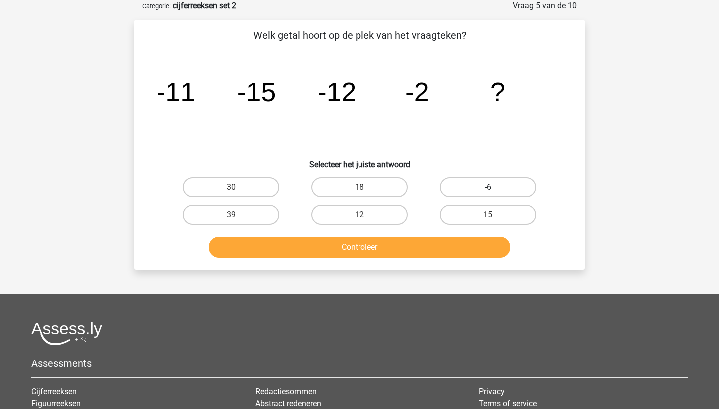
click at [480, 190] on label "-6" at bounding box center [488, 187] width 96 height 20
click at [488, 190] on input "-6" at bounding box center [491, 190] width 6 height 6
radio input "true"
click at [473, 242] on button "Controleer" at bounding box center [360, 247] width 302 height 21
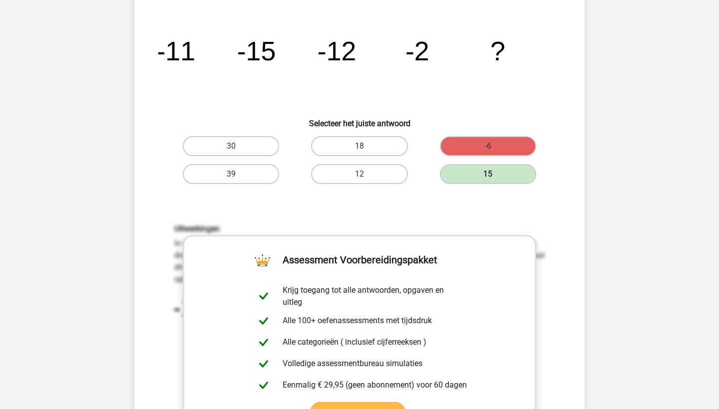
scroll to position [117, 0]
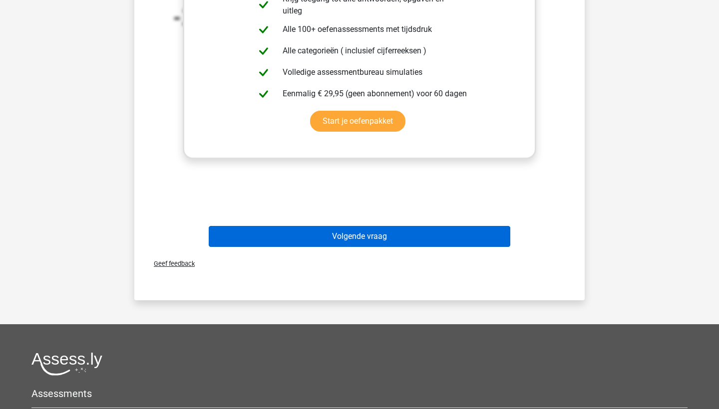
click at [435, 231] on button "Volgende vraag" at bounding box center [360, 236] width 302 height 21
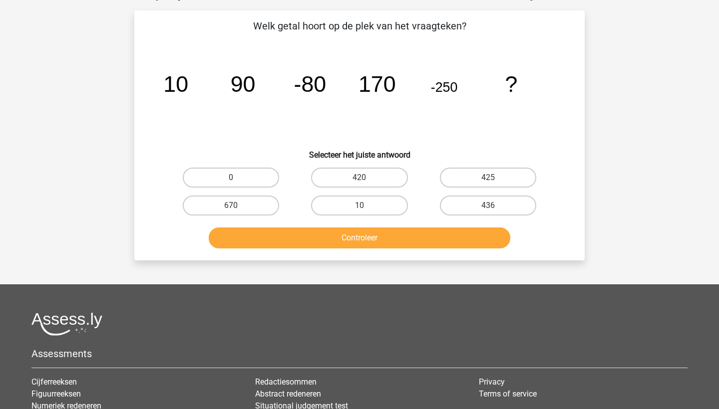
scroll to position [50, 0]
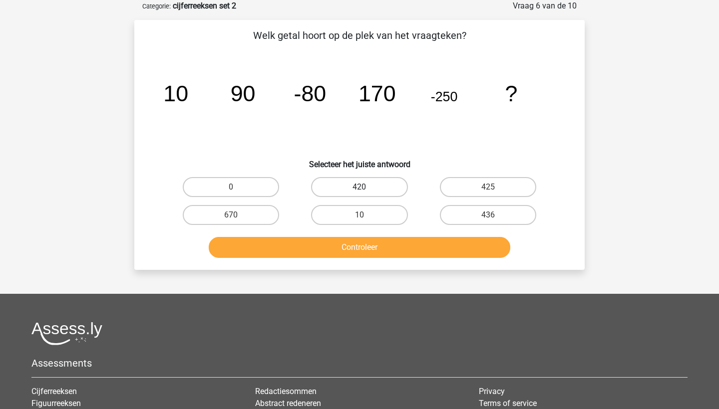
click at [367, 184] on label "420" at bounding box center [359, 187] width 96 height 20
click at [366, 187] on input "420" at bounding box center [363, 190] width 6 height 6
radio input "true"
click at [401, 239] on button "Controleer" at bounding box center [360, 247] width 302 height 21
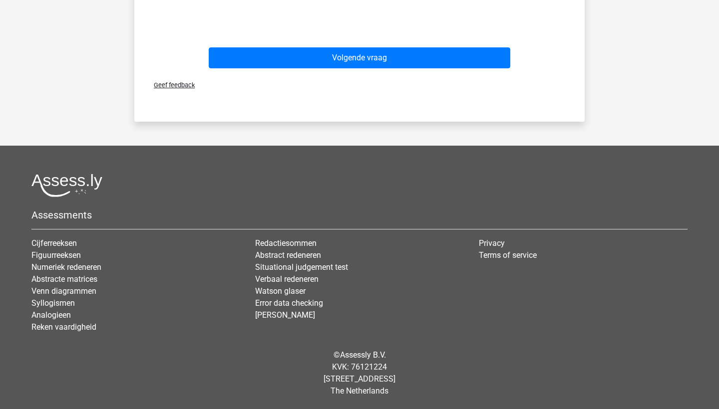
scroll to position [561, 0]
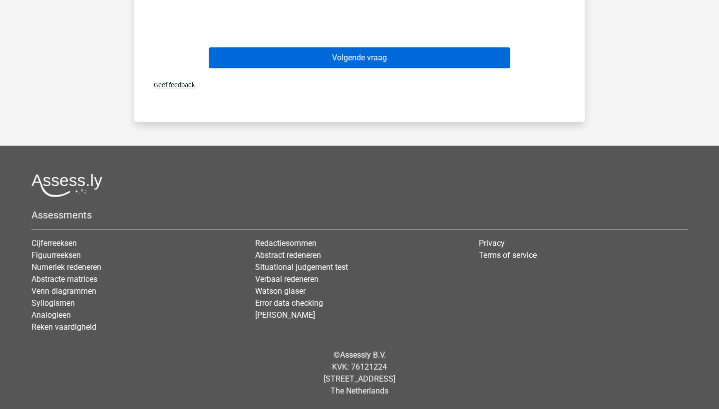
click at [449, 53] on button "Volgende vraag" at bounding box center [360, 57] width 302 height 21
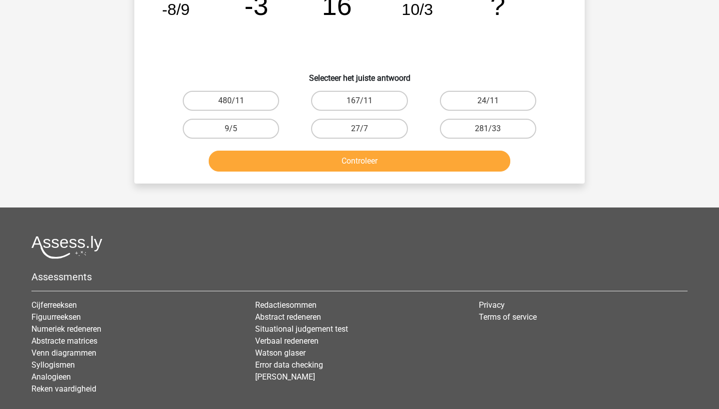
scroll to position [50, 0]
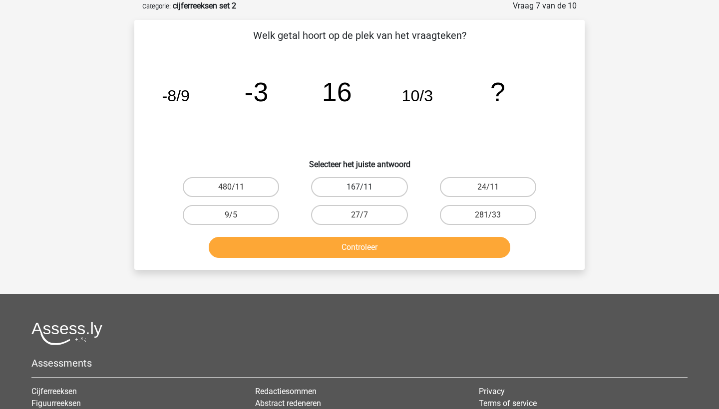
click at [351, 182] on label "167/11" at bounding box center [359, 187] width 96 height 20
click at [360, 187] on input "167/11" at bounding box center [363, 190] width 6 height 6
radio input "true"
click at [351, 250] on button "Controleer" at bounding box center [360, 247] width 302 height 21
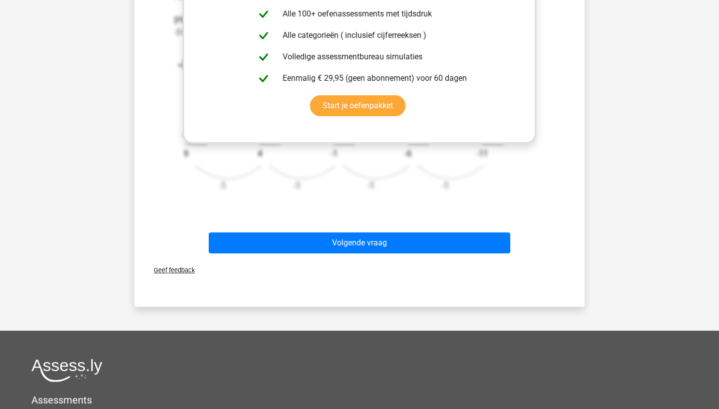
scroll to position [432, 0]
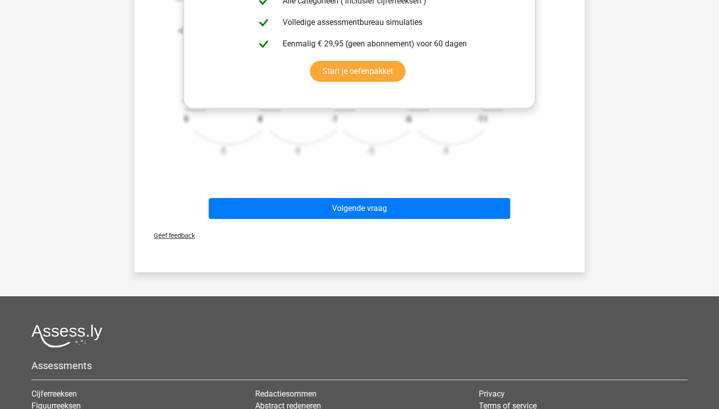
click at [353, 222] on div "Volgende vraag" at bounding box center [360, 210] width 386 height 25
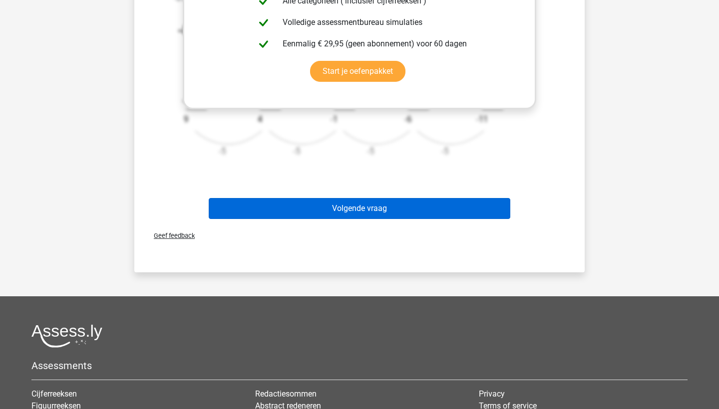
click at [354, 211] on button "Volgende vraag" at bounding box center [360, 208] width 302 height 21
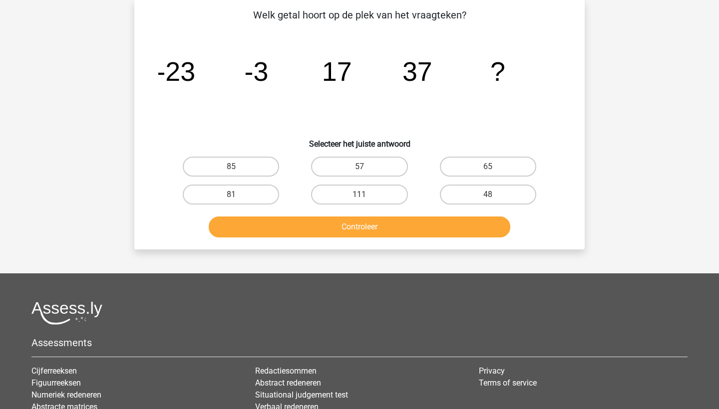
scroll to position [50, 0]
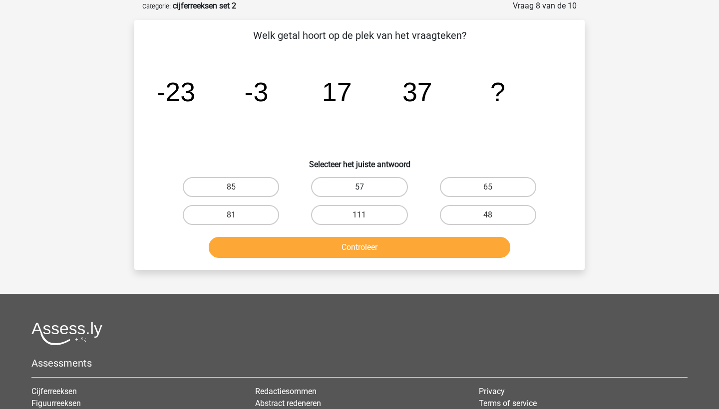
click at [338, 192] on label "57" at bounding box center [359, 187] width 96 height 20
click at [360, 192] on input "57" at bounding box center [363, 190] width 6 height 6
radio input "true"
click at [355, 240] on button "Controleer" at bounding box center [360, 247] width 302 height 21
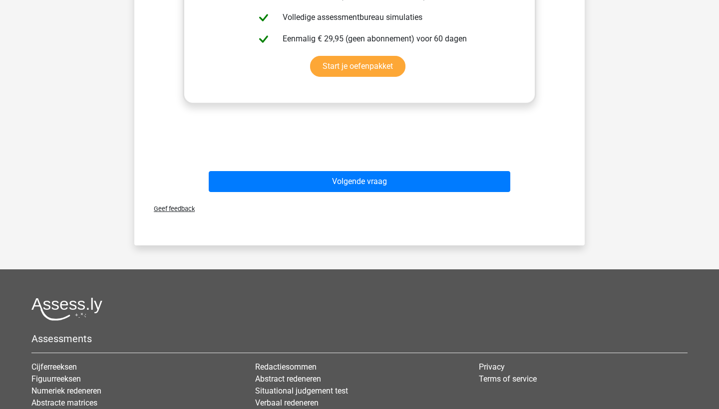
scroll to position [474, 0]
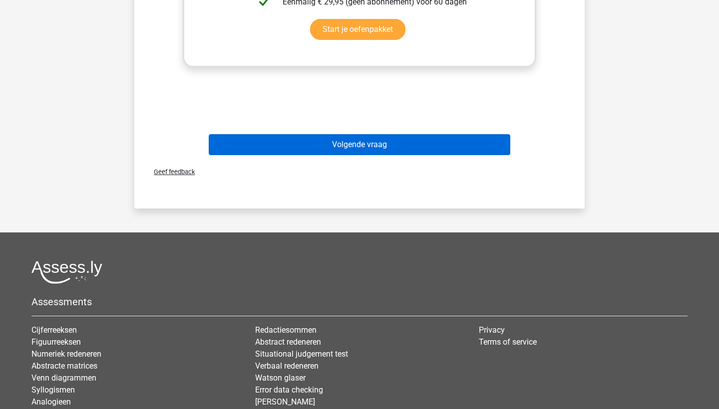
click at [433, 135] on button "Volgende vraag" at bounding box center [360, 144] width 302 height 21
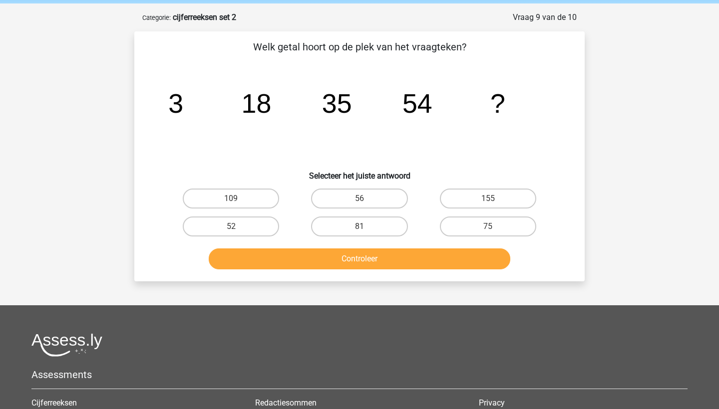
scroll to position [37, 0]
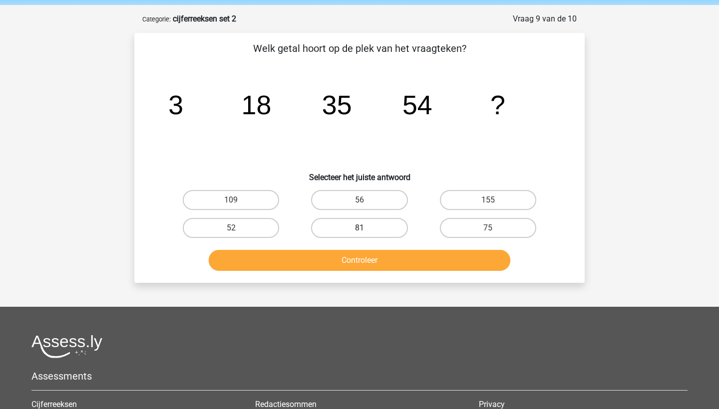
click at [366, 225] on label "81" at bounding box center [359, 228] width 96 height 20
click at [366, 228] on input "81" at bounding box center [363, 231] width 6 height 6
radio input "true"
click at [354, 259] on button "Controleer" at bounding box center [360, 260] width 302 height 21
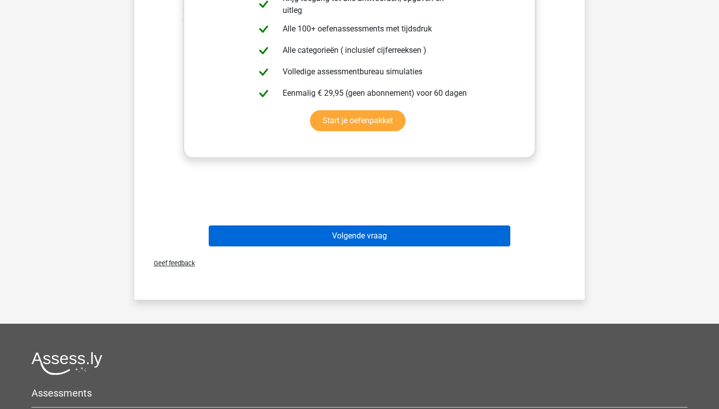
click at [351, 227] on button "Volgende vraag" at bounding box center [360, 236] width 302 height 21
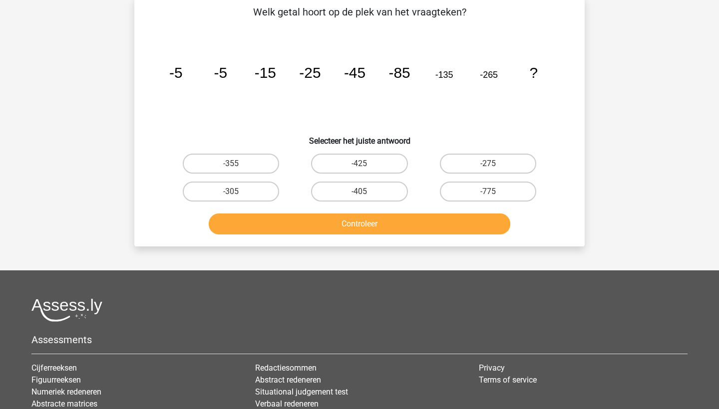
scroll to position [50, 0]
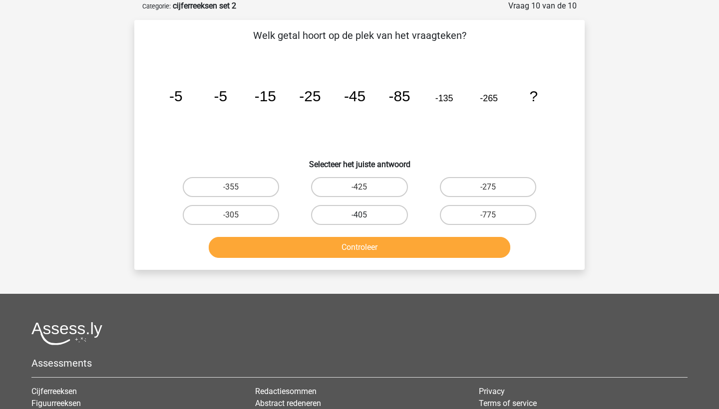
click at [349, 212] on label "-405" at bounding box center [359, 215] width 96 height 20
click at [360, 215] on input "-405" at bounding box center [363, 218] width 6 height 6
radio input "true"
click at [346, 241] on button "Controleer" at bounding box center [360, 247] width 302 height 21
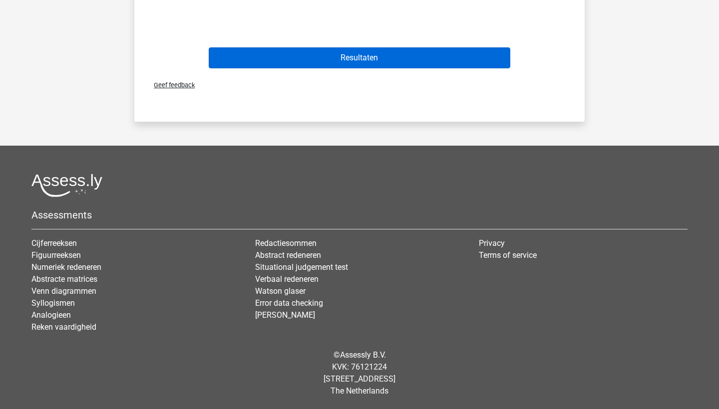
scroll to position [561, 0]
click at [401, 51] on button "Resultaten" at bounding box center [360, 57] width 302 height 21
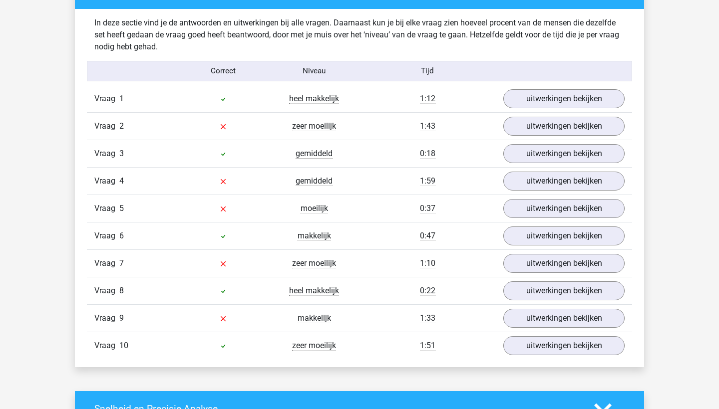
scroll to position [706, 0]
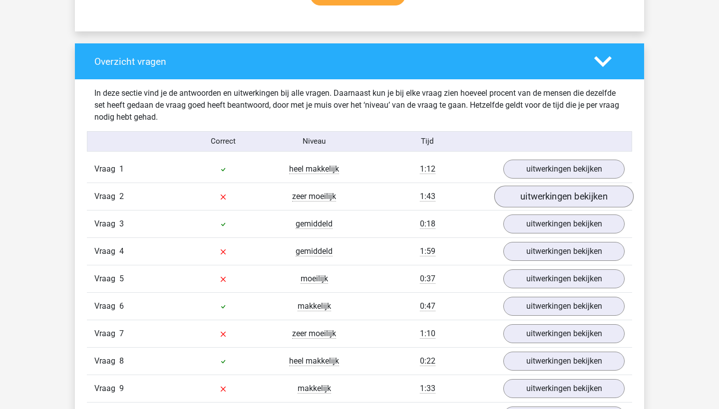
click at [517, 193] on link "uitwerkingen bekijken" at bounding box center [563, 197] width 139 height 22
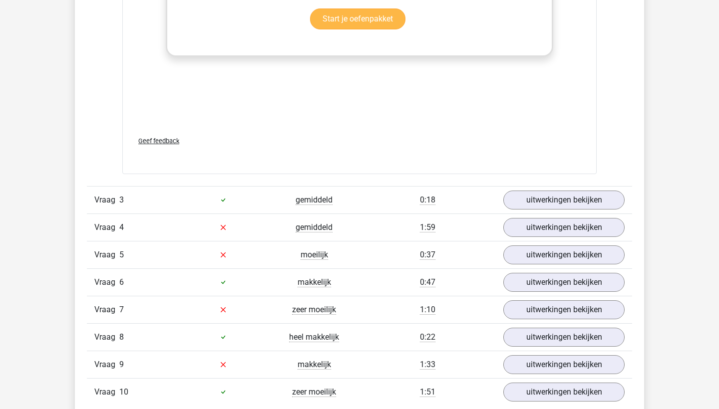
scroll to position [1347, 0]
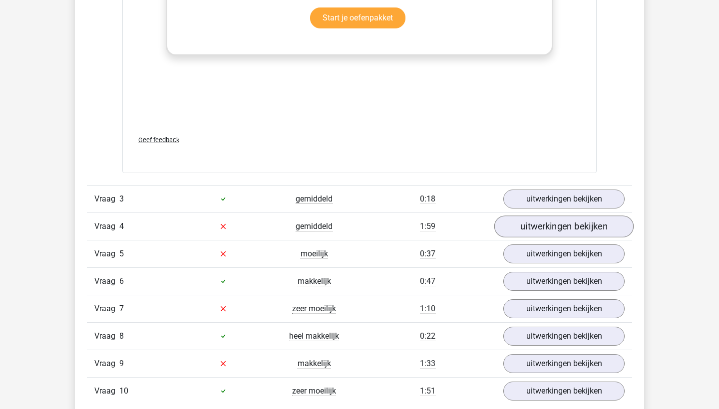
click at [538, 225] on link "uitwerkingen bekijken" at bounding box center [563, 227] width 139 height 22
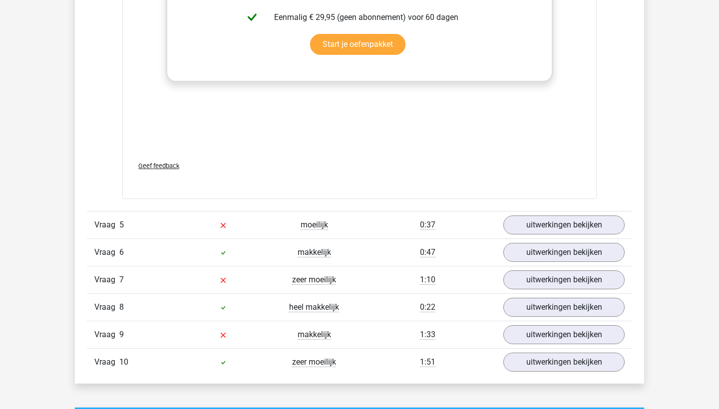
scroll to position [1995, 0]
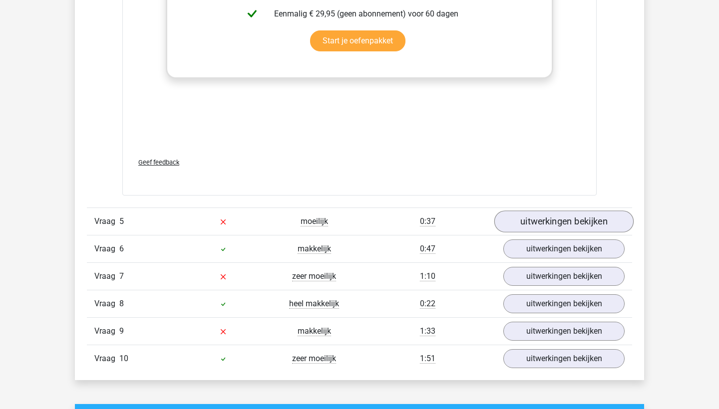
click at [547, 218] on link "uitwerkingen bekijken" at bounding box center [563, 222] width 139 height 22
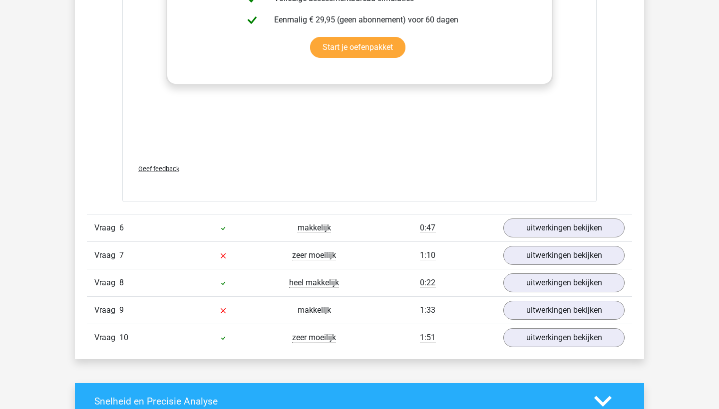
scroll to position [2635, 0]
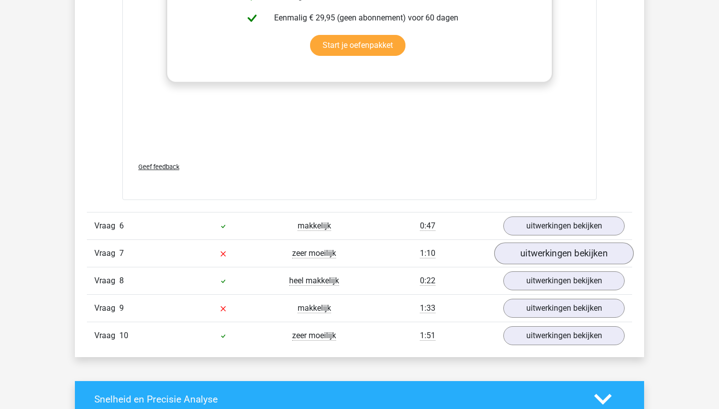
click at [528, 253] on link "uitwerkingen bekijken" at bounding box center [563, 254] width 139 height 22
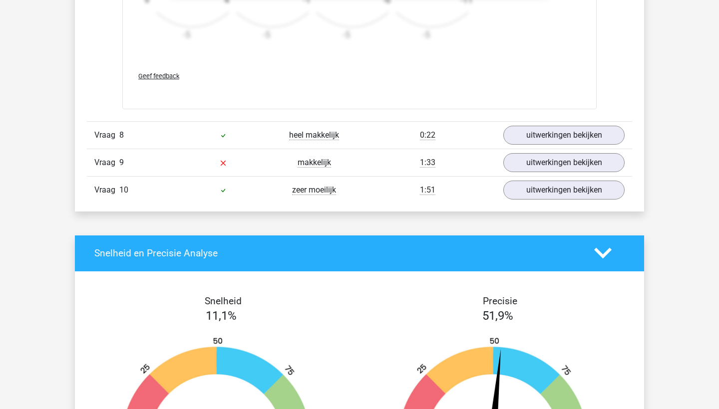
scroll to position [3385, 0]
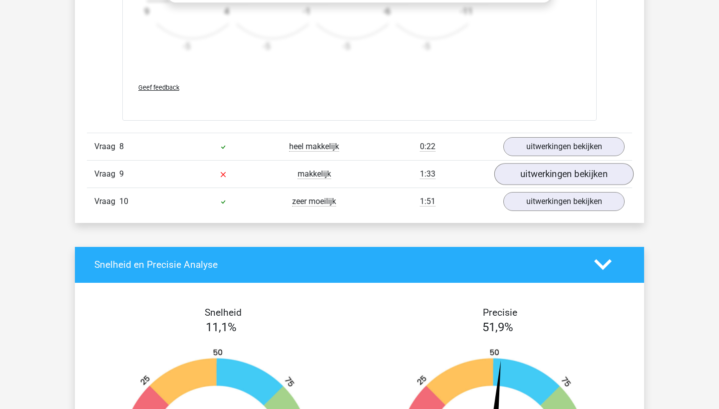
click at [538, 170] on link "uitwerkingen bekijken" at bounding box center [563, 174] width 139 height 22
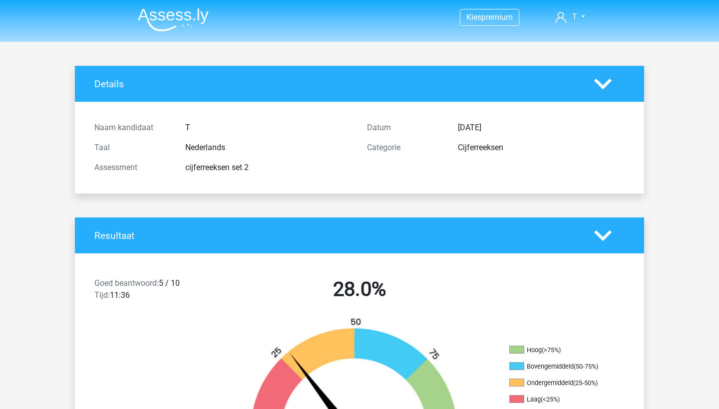
scroll to position [0, 0]
click at [194, 15] on img at bounding box center [173, 19] width 71 height 23
